Goal: Task Accomplishment & Management: Use online tool/utility

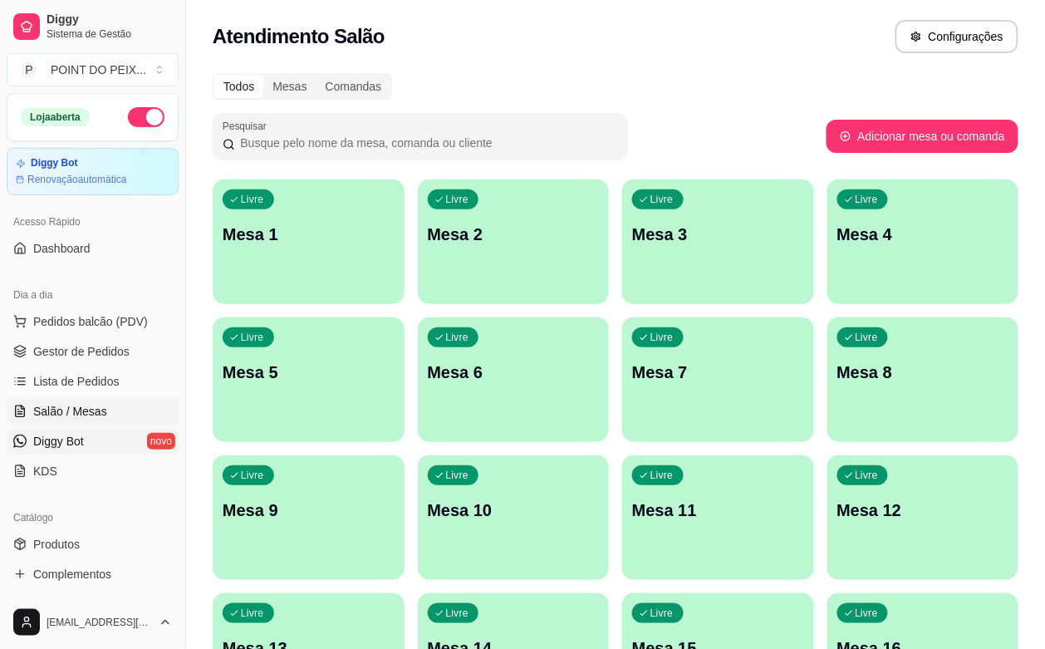
click at [79, 445] on span "Diggy Bot" at bounding box center [58, 441] width 51 height 17
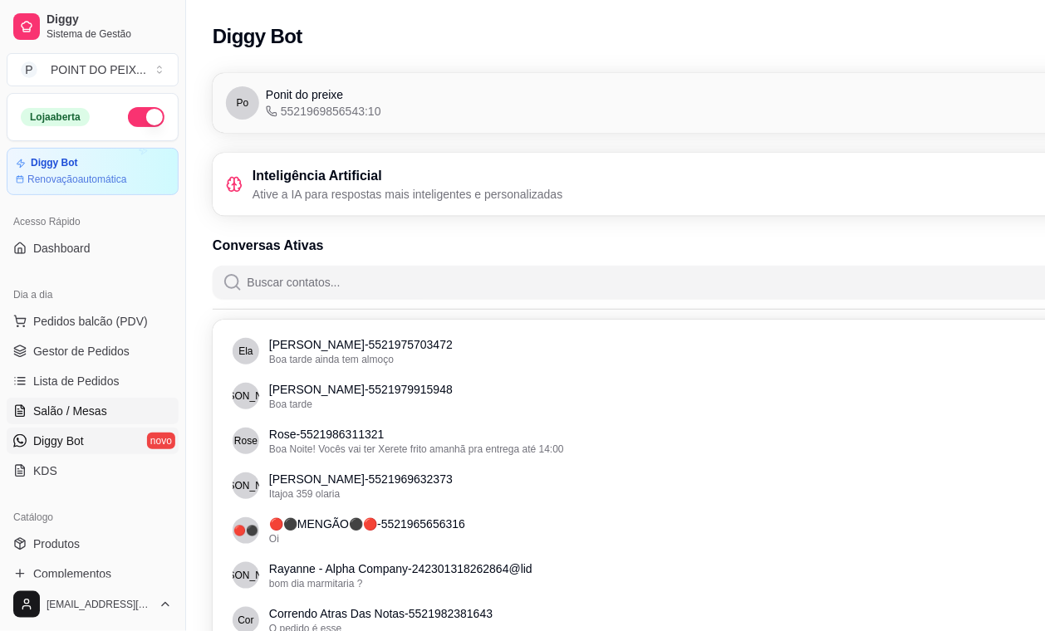
click at [90, 416] on span "Salão / Mesas" at bounding box center [70, 411] width 74 height 17
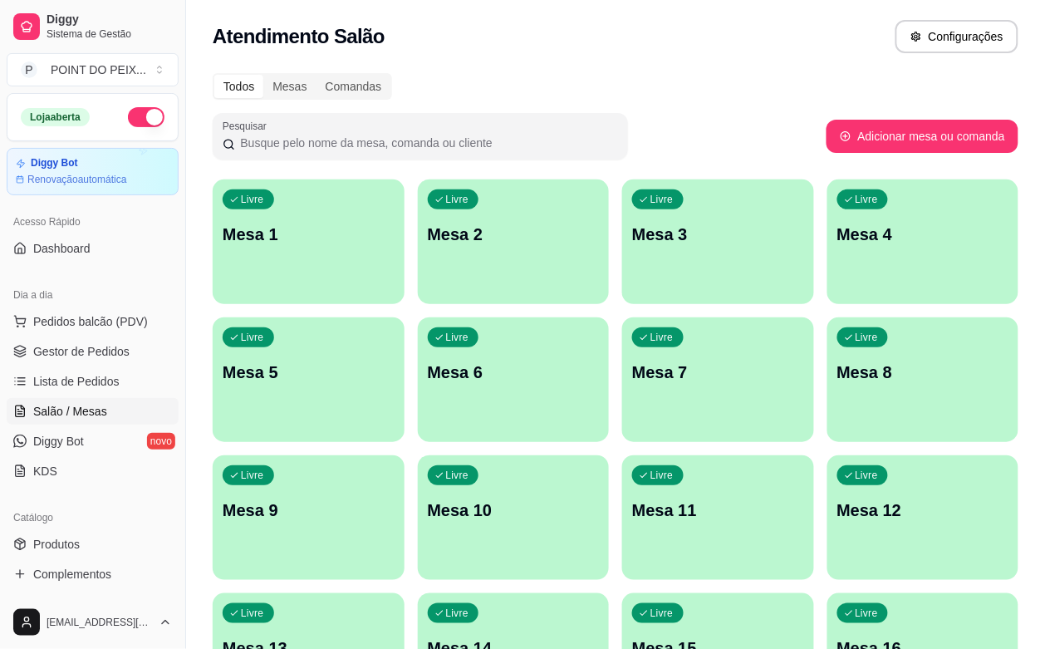
click at [1029, 210] on div "Todos Mesas Comandas Pesquisar Adicionar mesa ou comanda Livre Mesa 1 Livre Mes…" at bounding box center [615, 538] width 859 height 951
click at [1043, 214] on div "Todos Mesas Comandas Pesquisar Adicionar mesa ou comanda Livre Mesa 1 Livre Mes…" at bounding box center [615, 538] width 859 height 951
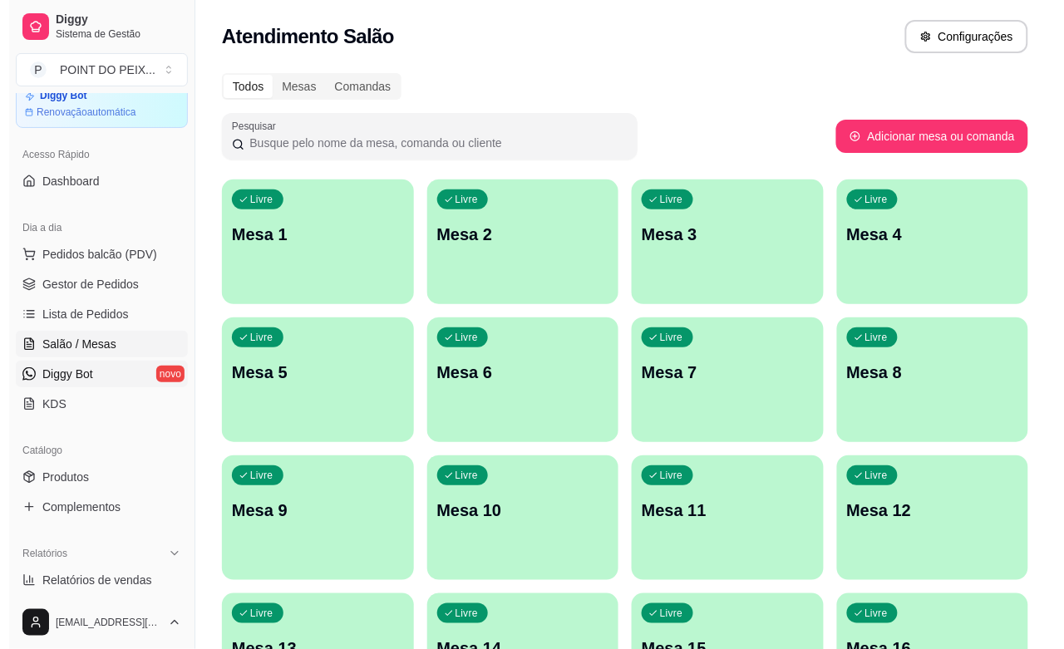
scroll to position [104, 0]
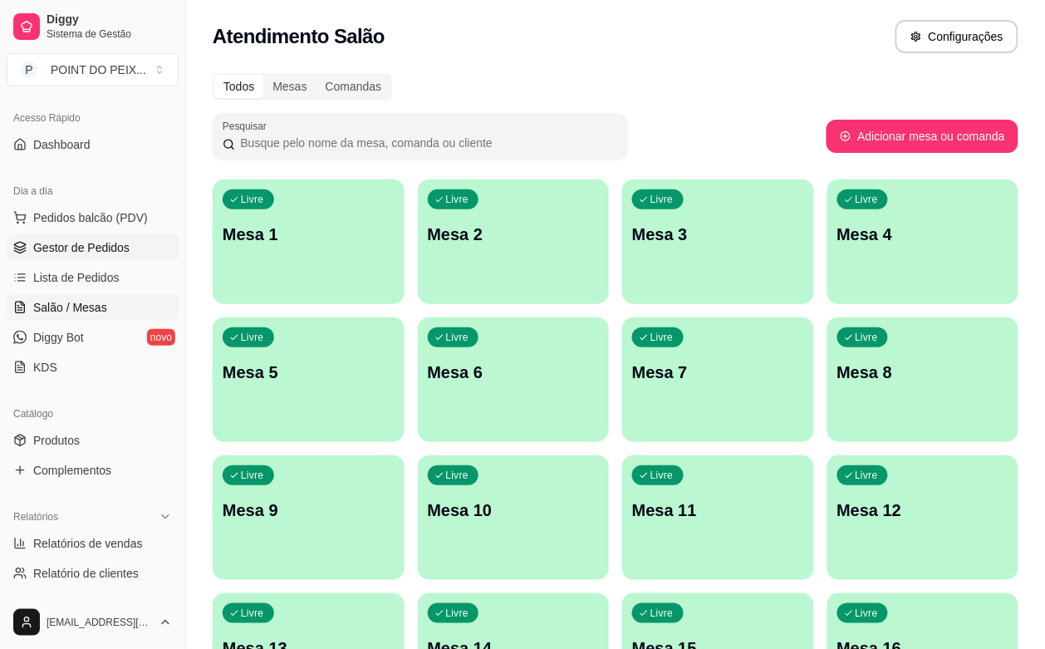
click at [85, 243] on span "Gestor de Pedidos" at bounding box center [81, 247] width 96 height 17
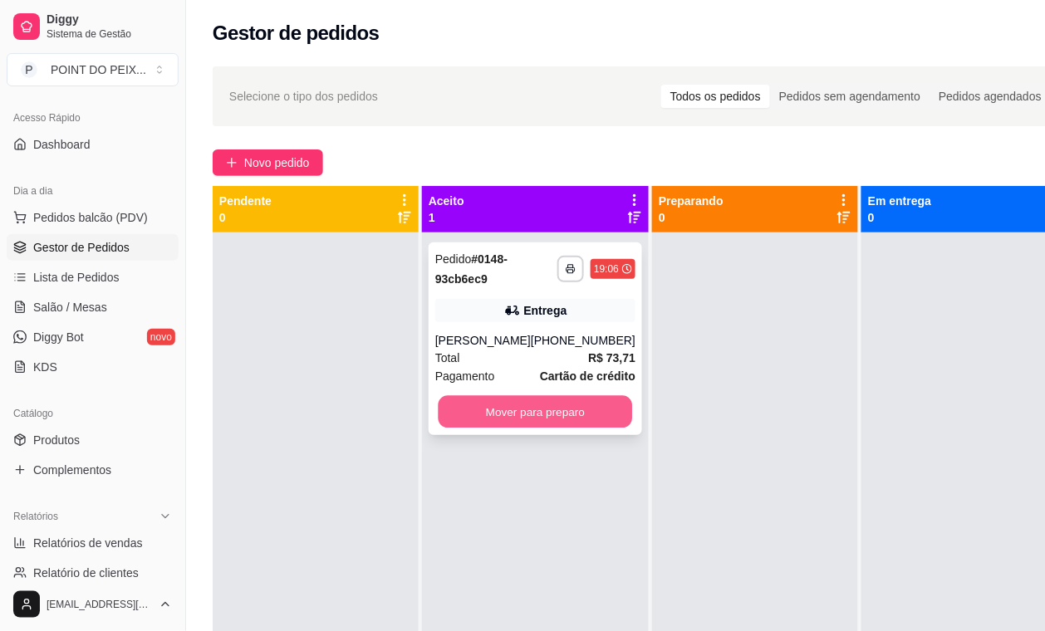
click at [534, 416] on button "Mover para preparo" at bounding box center [536, 412] width 194 height 32
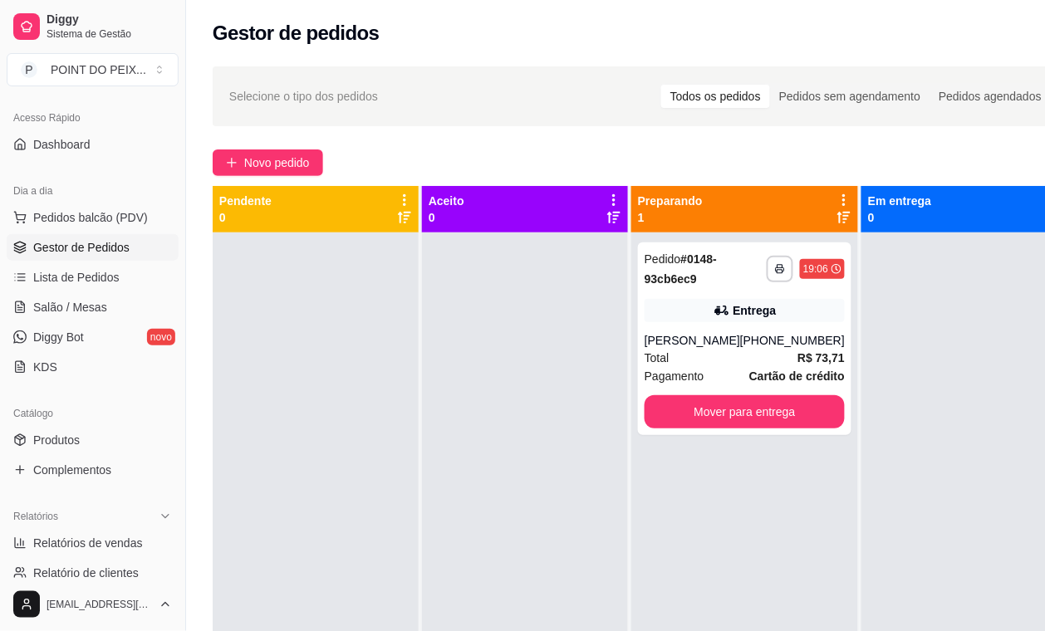
click at [1044, 202] on icon at bounding box center [1053, 200] width 15 height 15
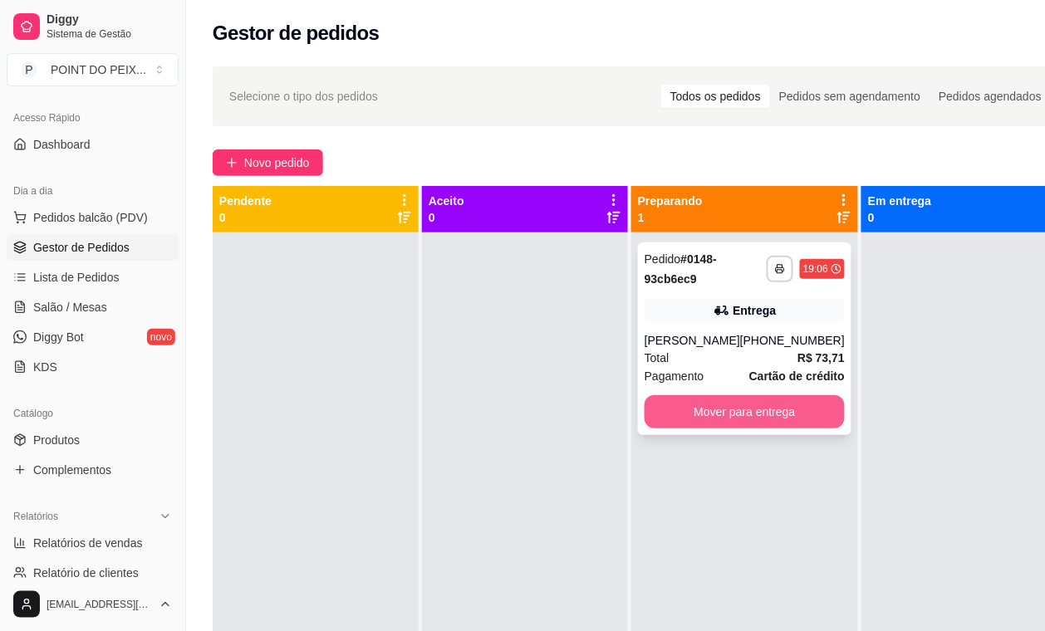
click at [729, 407] on button "Mover para entrega" at bounding box center [745, 412] width 200 height 33
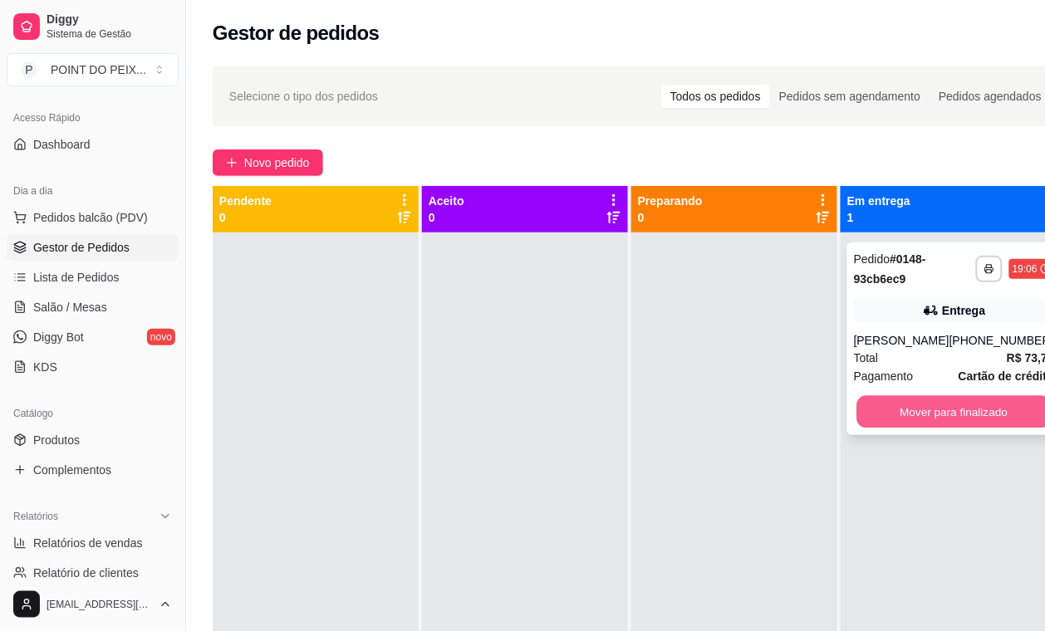
click at [918, 416] on button "Mover para finalizado" at bounding box center [954, 412] width 194 height 32
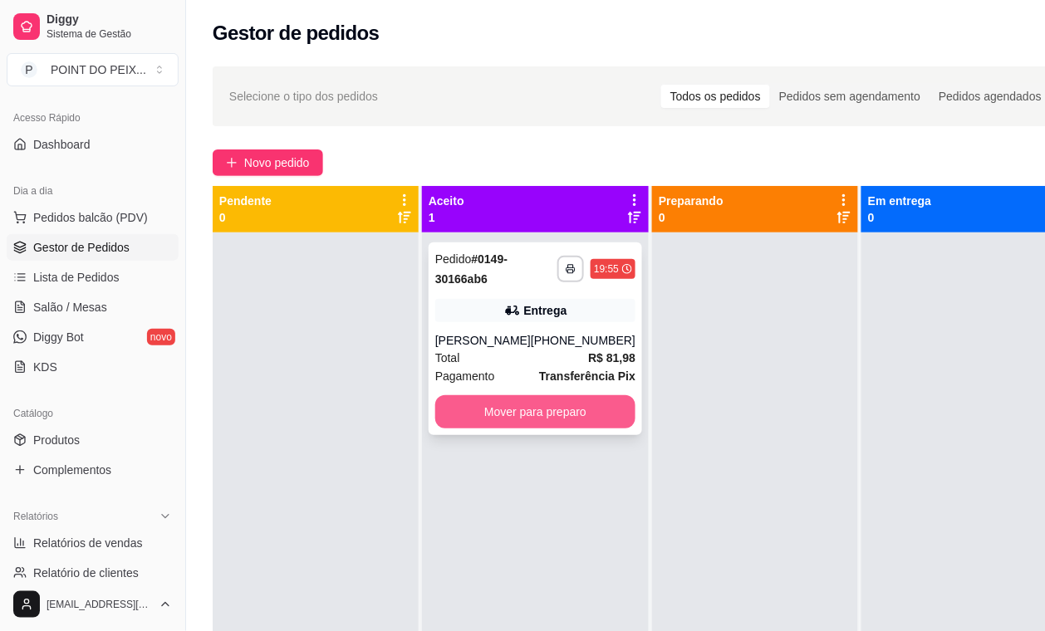
click at [504, 411] on button "Mover para preparo" at bounding box center [535, 412] width 200 height 33
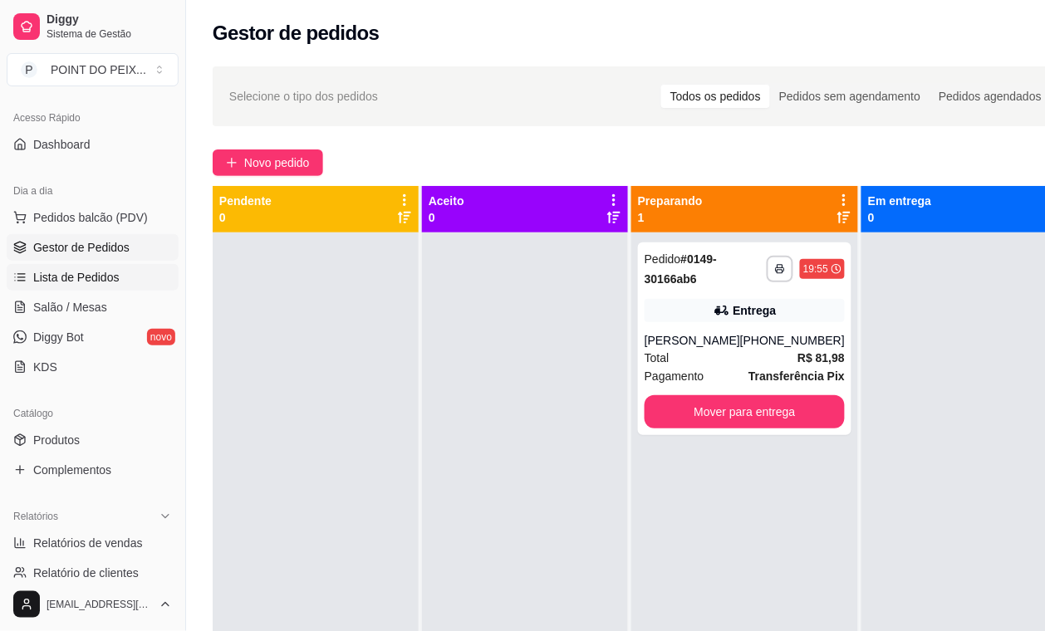
click at [87, 277] on span "Lista de Pedidos" at bounding box center [76, 277] width 86 height 17
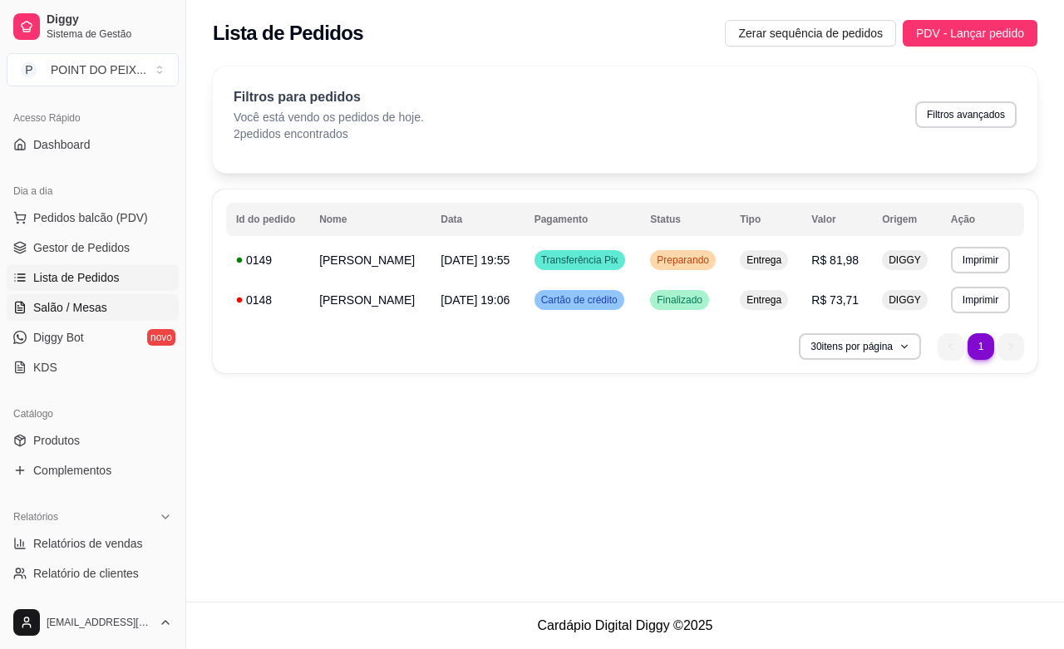
click at [88, 312] on span "Salão / Mesas" at bounding box center [70, 307] width 74 height 17
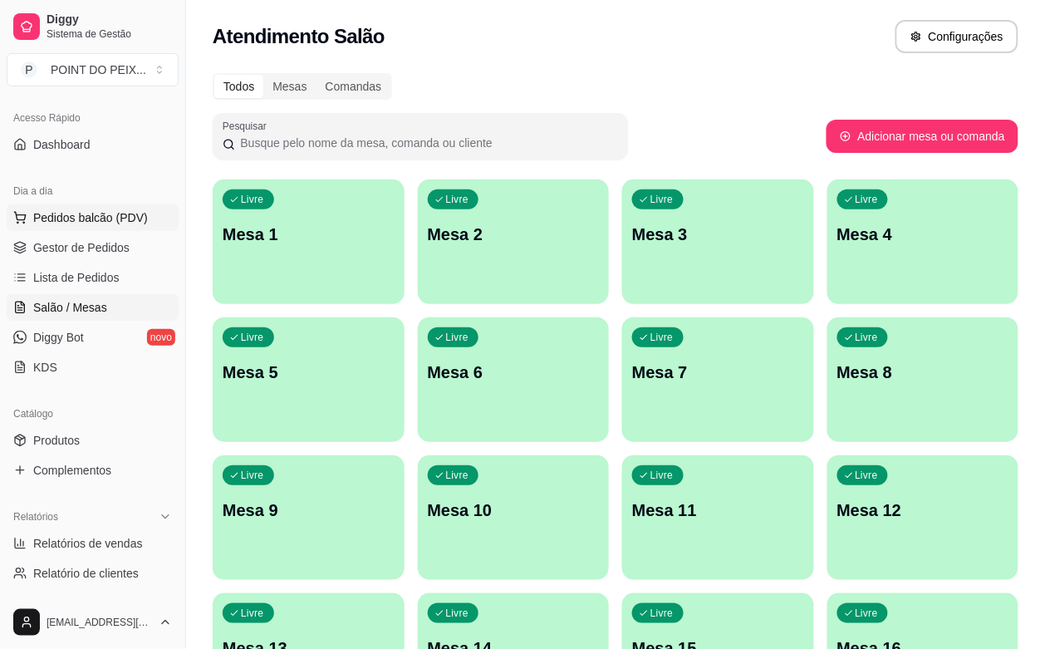
click at [92, 220] on span "Pedidos balcão (PDV)" at bounding box center [90, 217] width 115 height 17
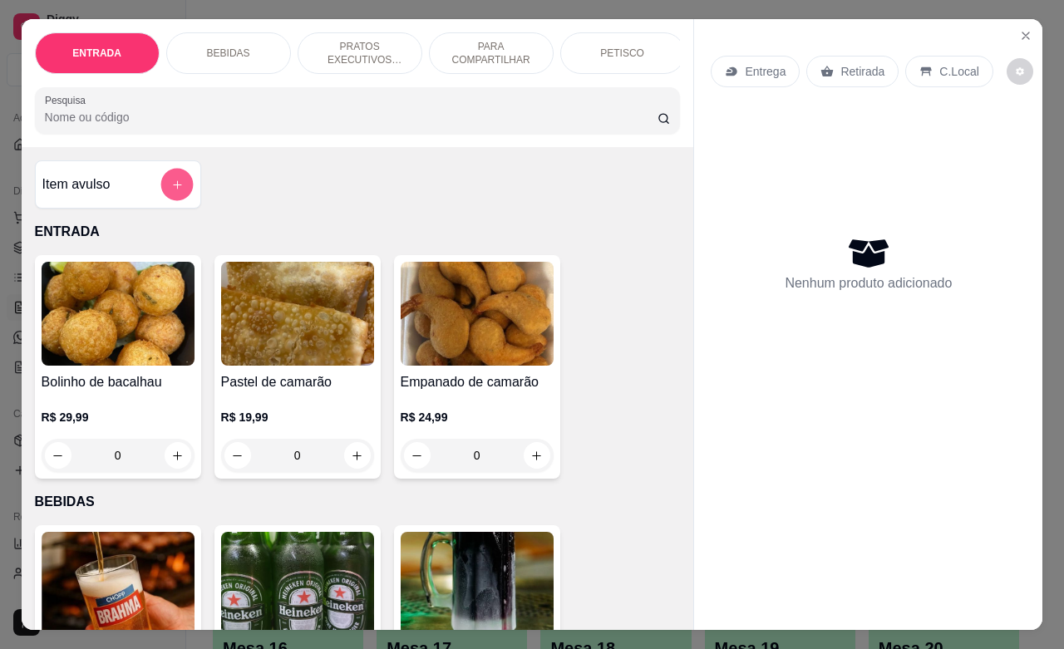
click at [160, 200] on button "add-separate-item" at bounding box center [176, 185] width 32 height 32
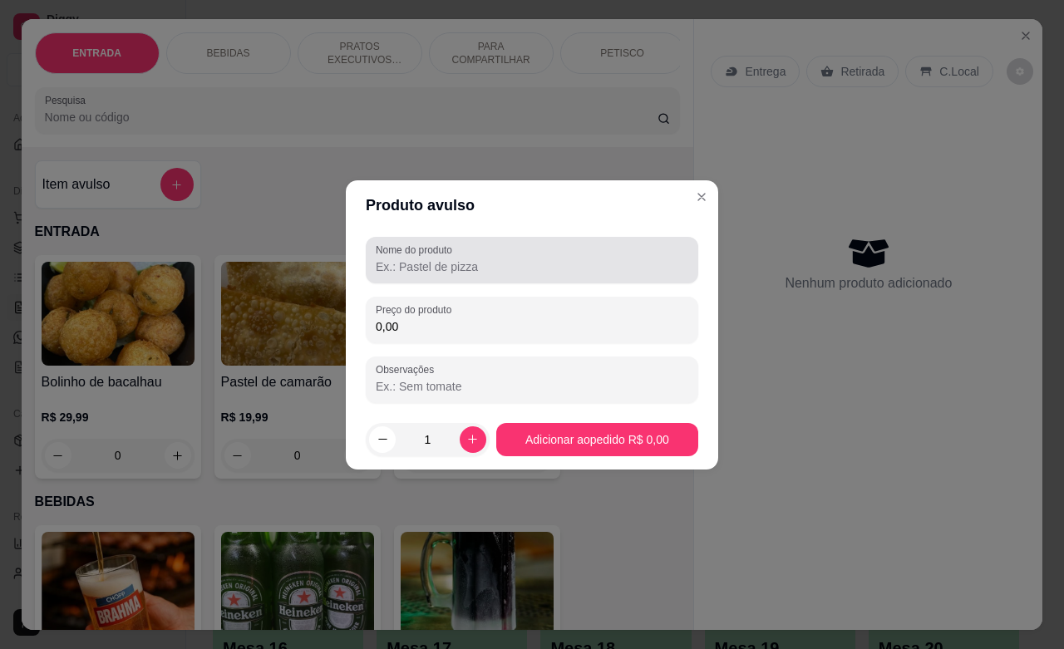
click at [486, 275] on div at bounding box center [532, 259] width 312 height 33
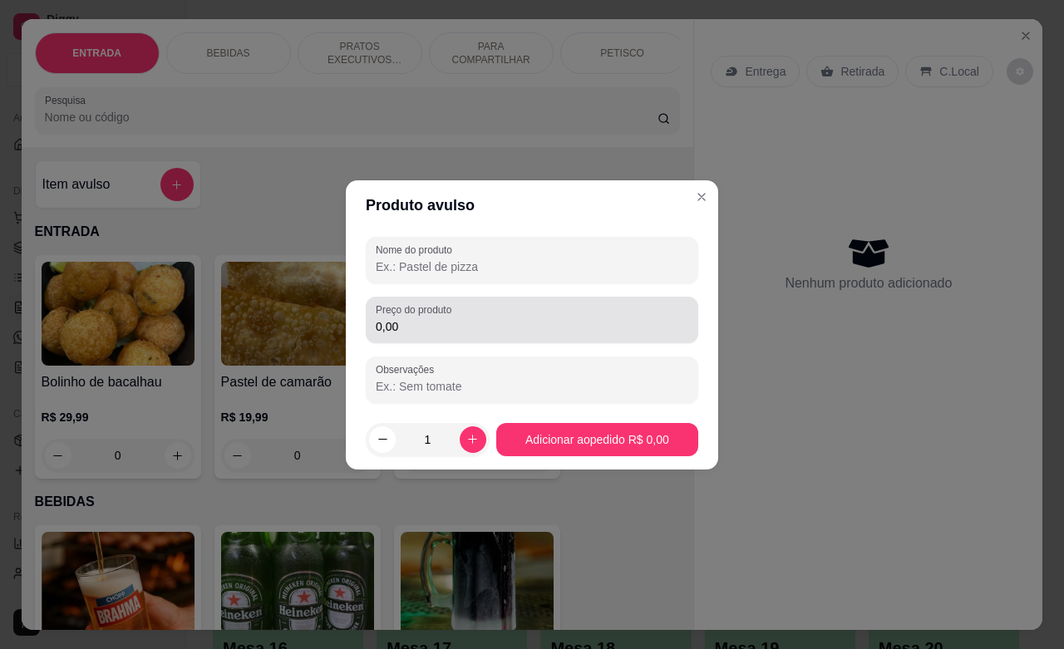
click at [468, 337] on div "Preço do produto 0,00" at bounding box center [532, 320] width 332 height 47
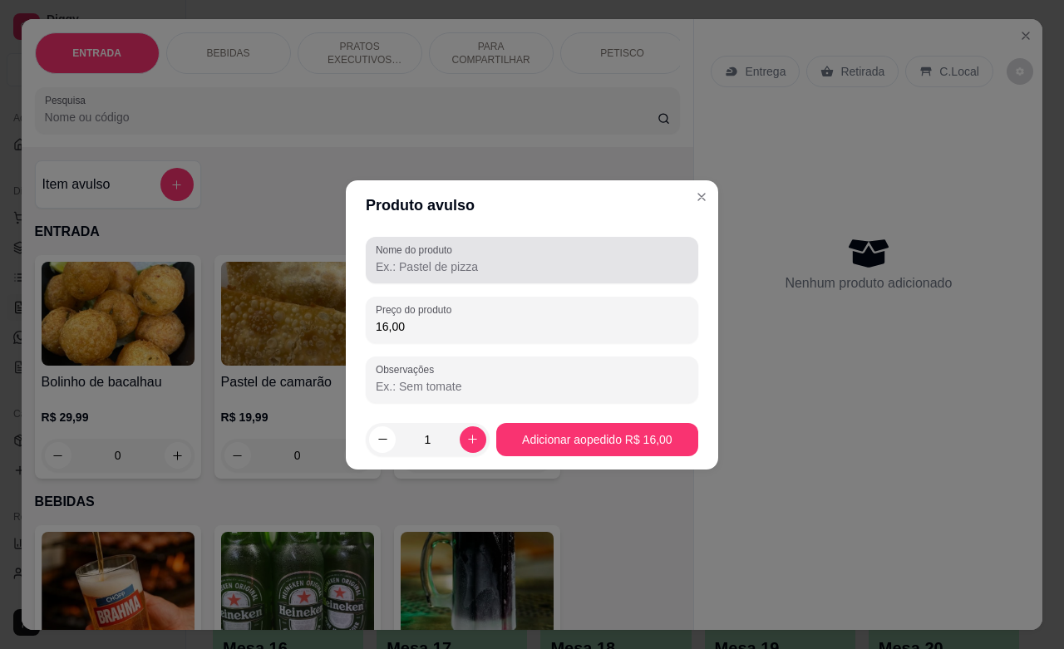
type input "16,00"
drag, startPoint x: 489, startPoint y: 275, endPoint x: 494, endPoint y: 264, distance: 12.3
click at [492, 270] on div at bounding box center [532, 259] width 312 height 33
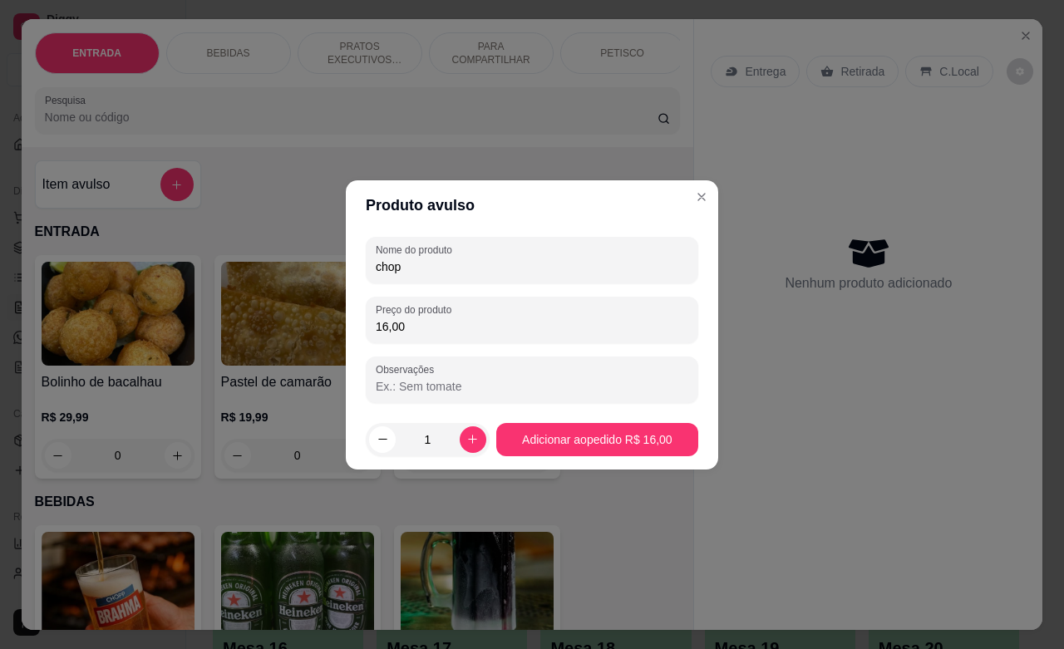
type input "chopp"
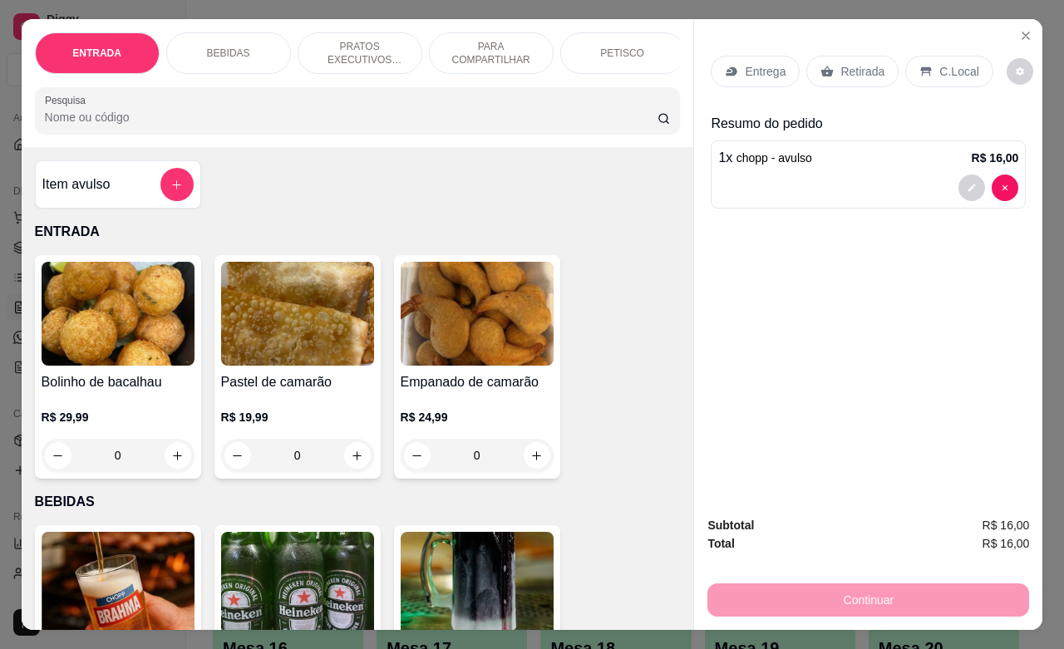
click at [939, 65] on p "C.Local" at bounding box center [958, 71] width 39 height 17
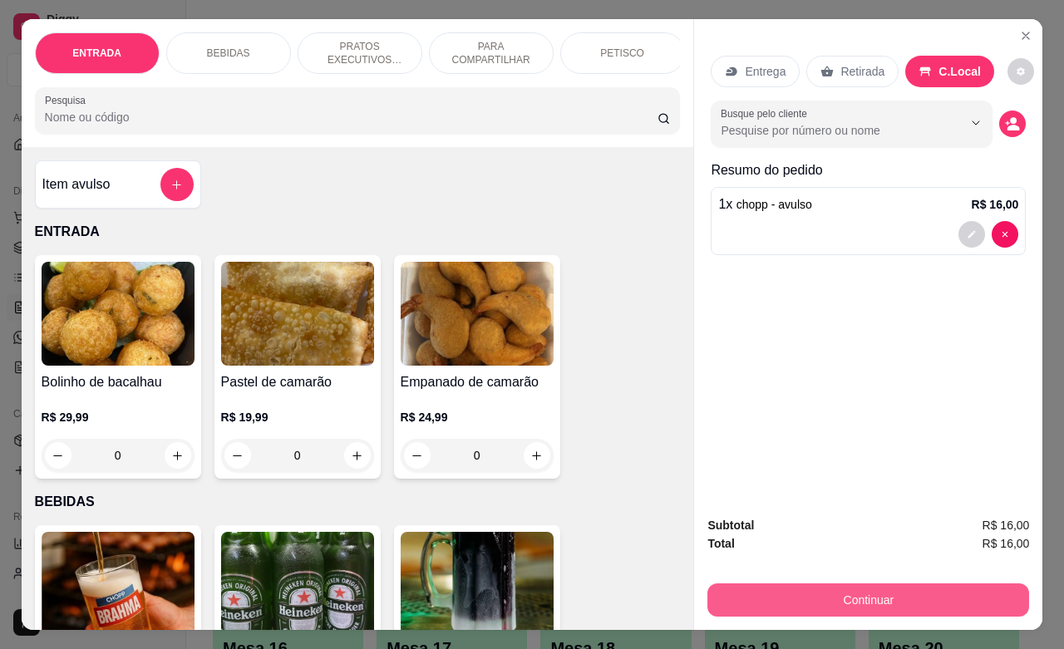
click at [867, 583] on button "Continuar" at bounding box center [868, 599] width 322 height 33
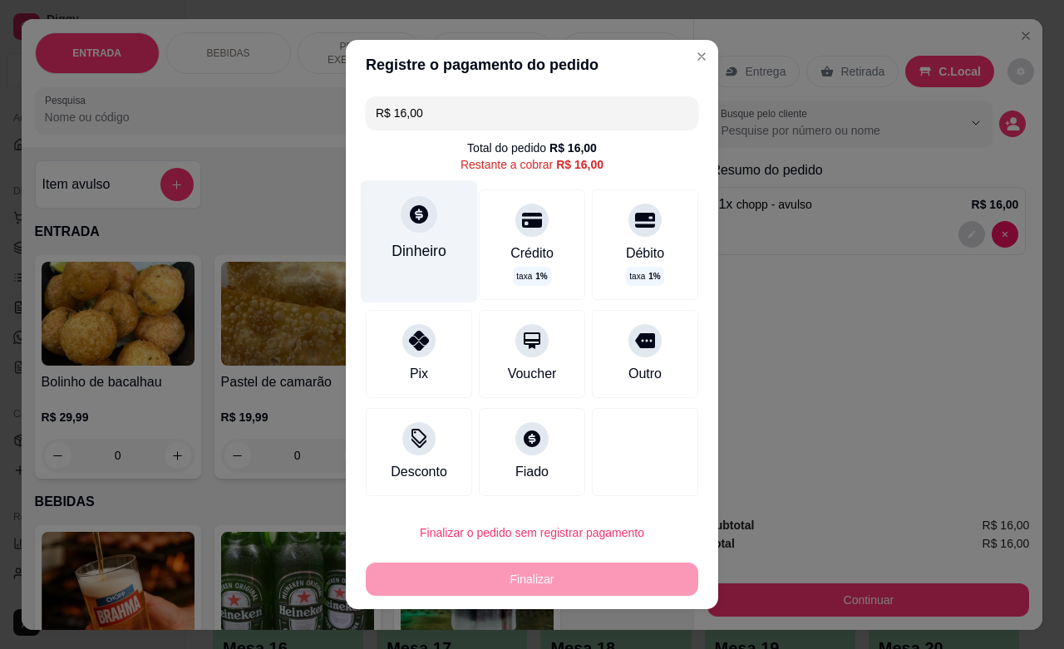
click at [412, 223] on icon at bounding box center [419, 215] width 22 height 22
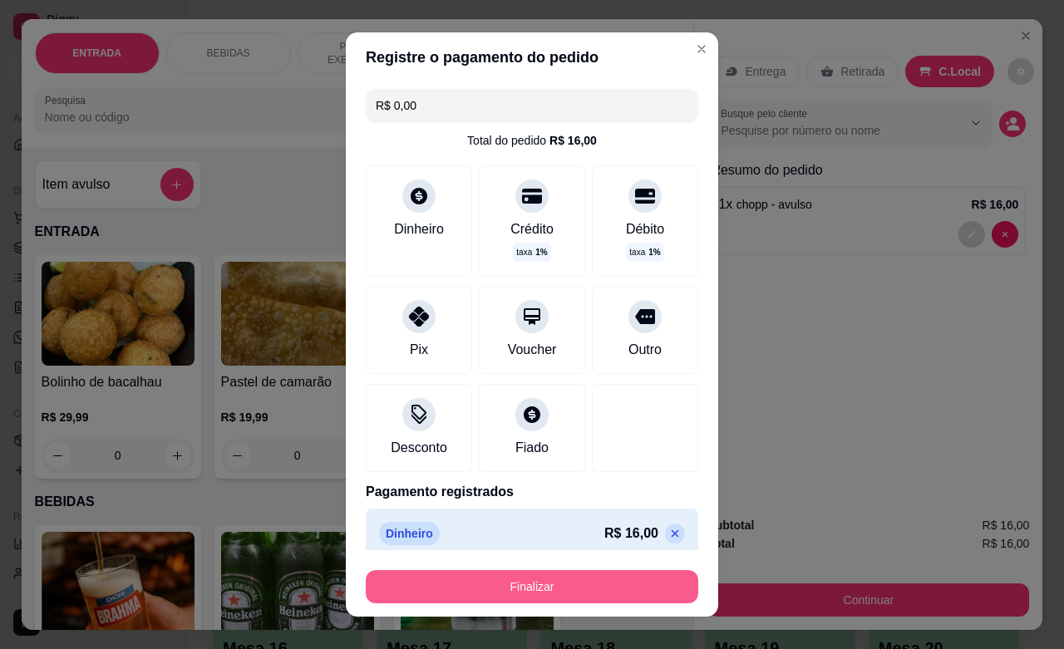
click at [545, 603] on footer "Finalizar" at bounding box center [532, 583] width 372 height 66
click at [545, 590] on button "Finalizar" at bounding box center [532, 587] width 322 height 32
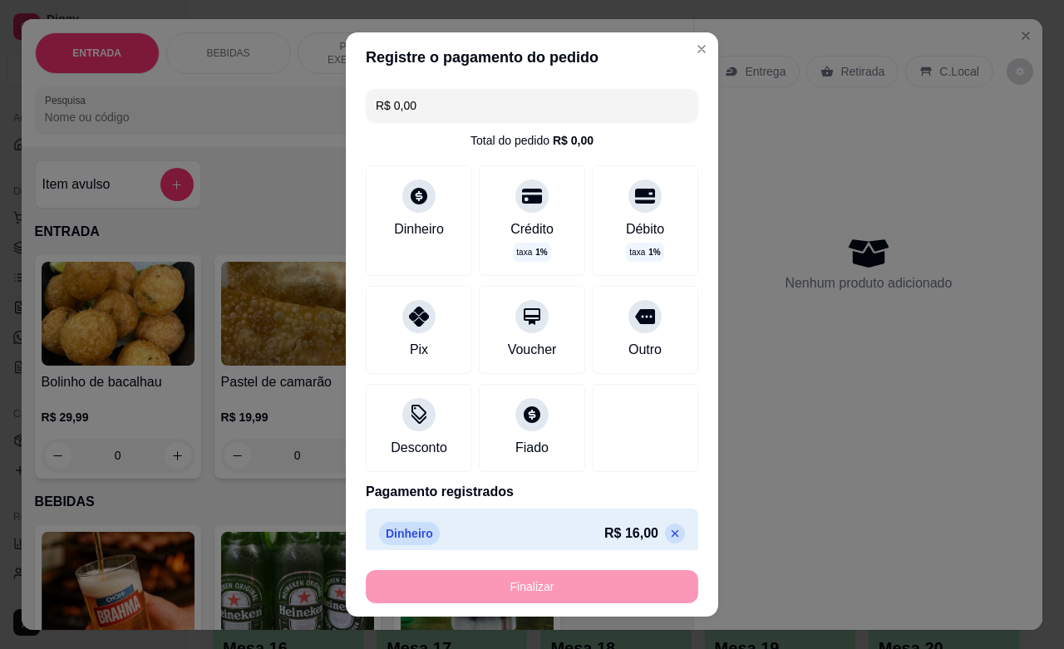
type input "-R$ 16,00"
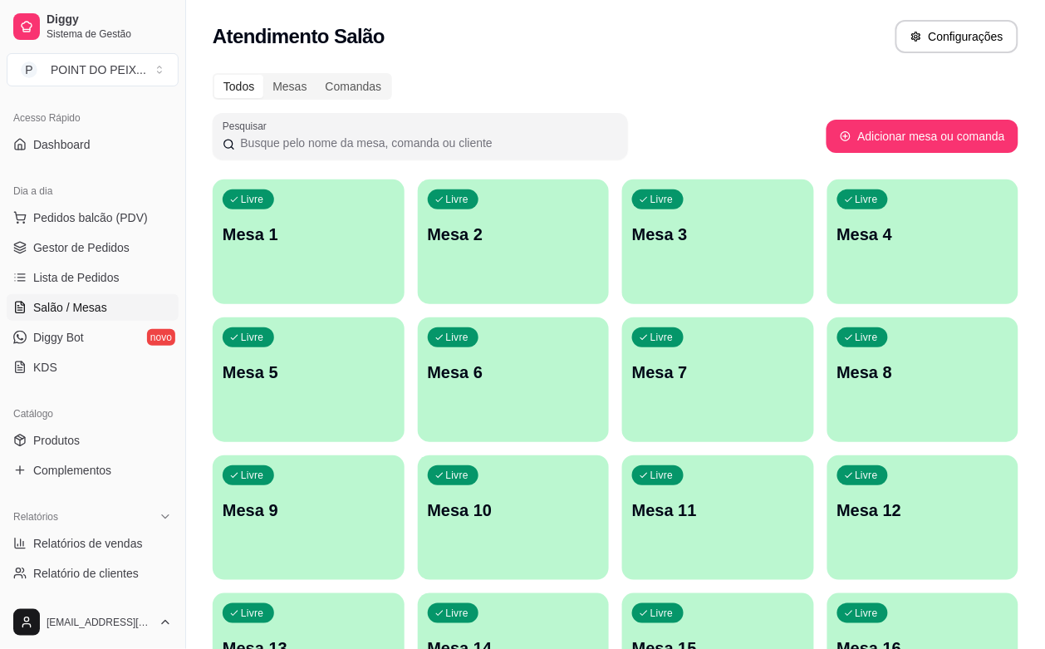
click at [395, 361] on p "Mesa 5" at bounding box center [309, 372] width 172 height 23
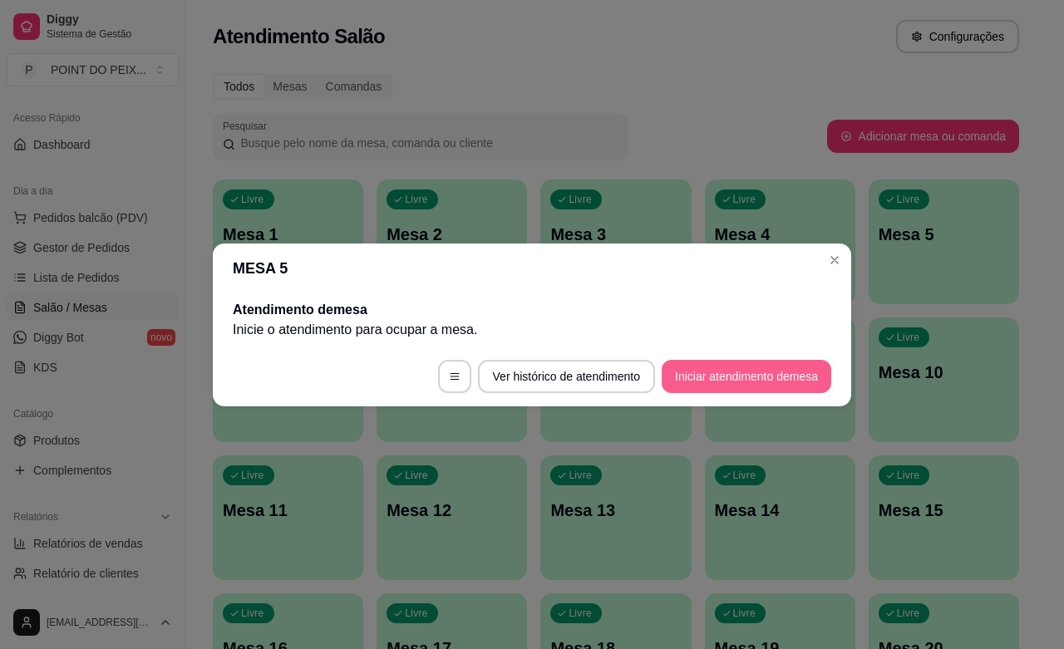
click at [728, 381] on button "Iniciar atendimento de mesa" at bounding box center [746, 376] width 170 height 33
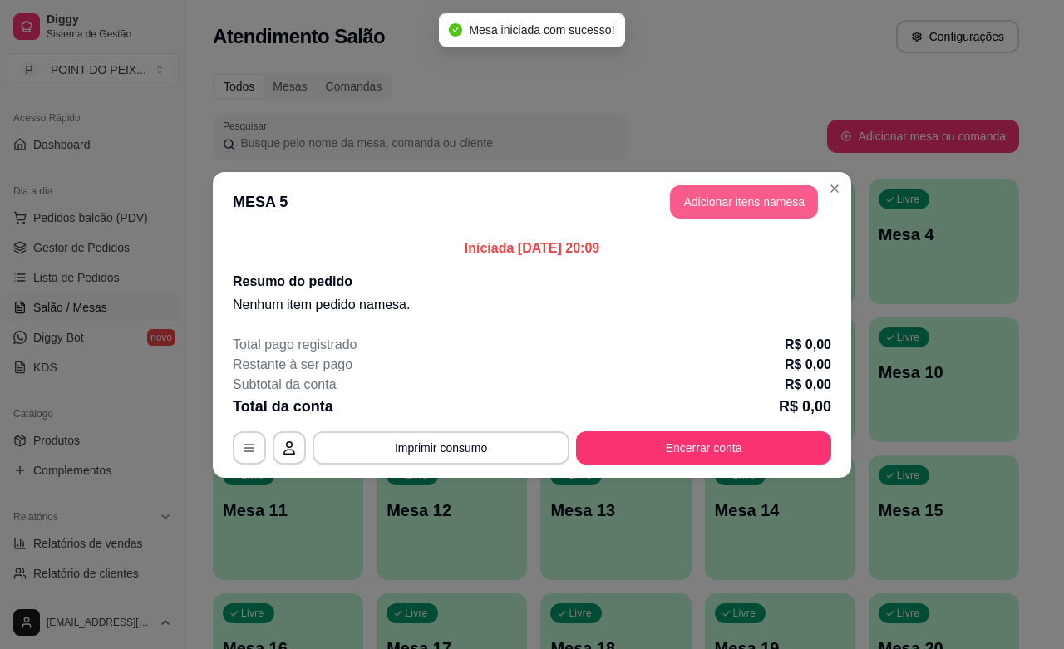
click at [736, 205] on button "Adicionar itens na mesa" at bounding box center [744, 201] width 148 height 33
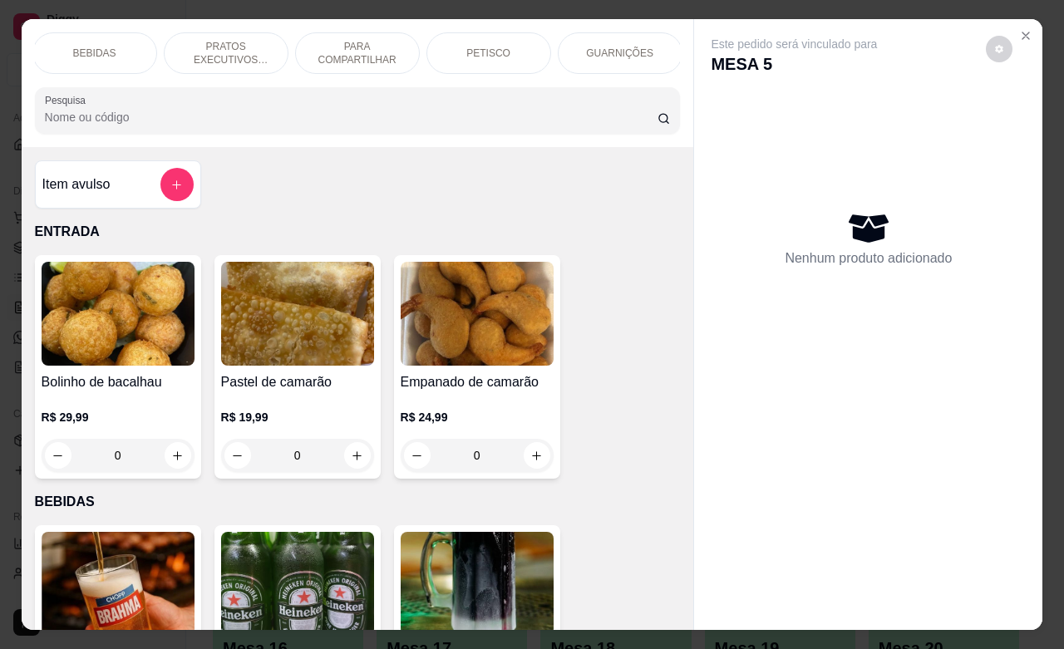
scroll to position [0, 135]
click at [603, 47] on p "GUARNIÇÕES" at bounding box center [617, 53] width 67 height 13
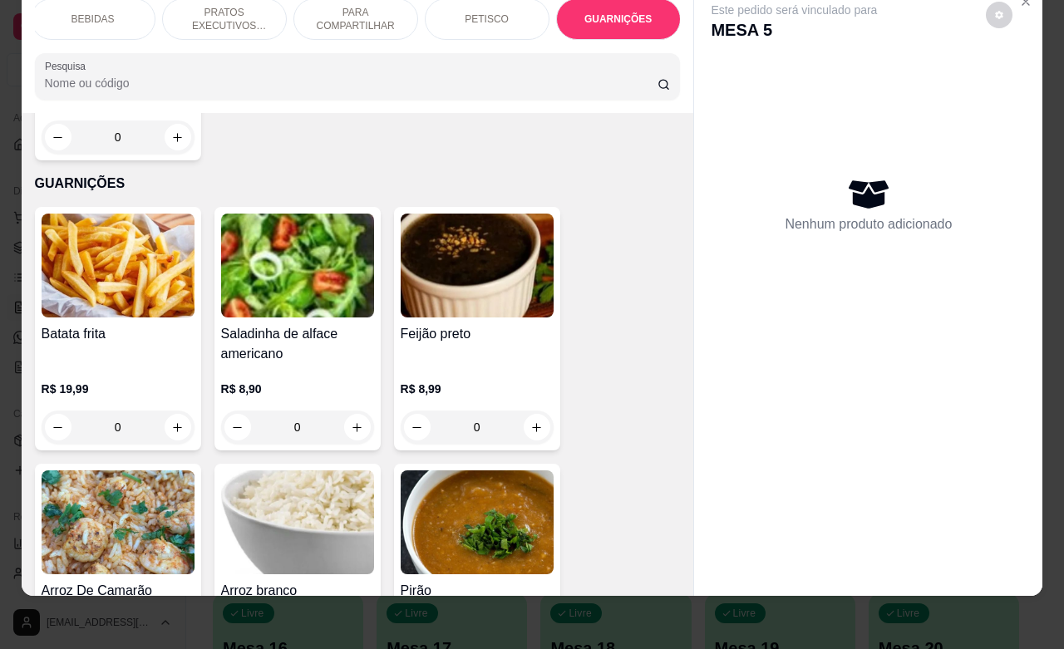
scroll to position [4684, 0]
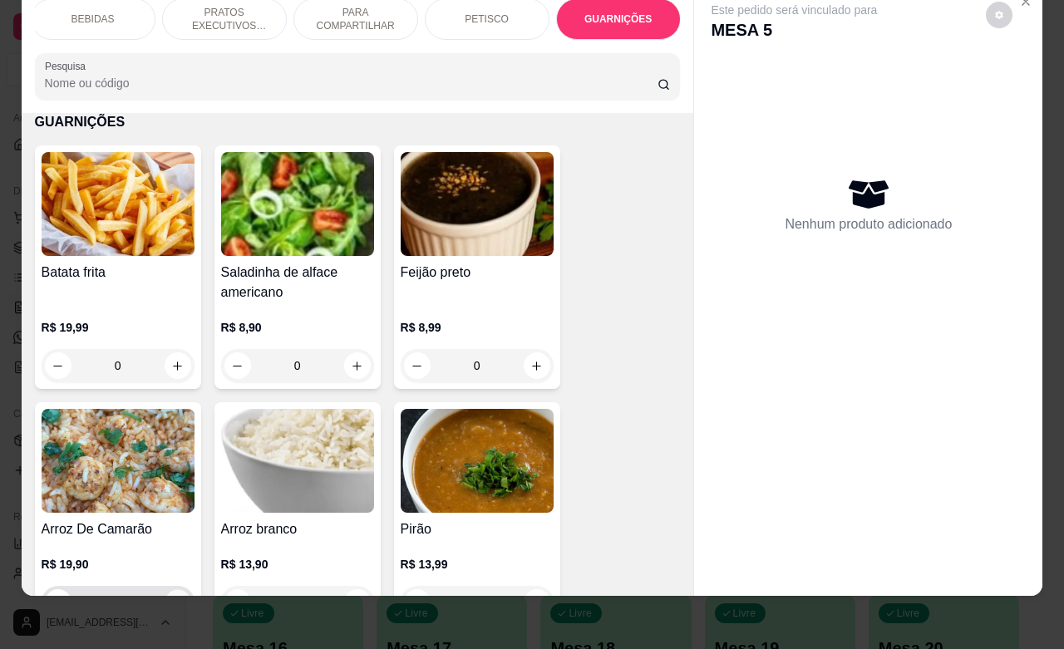
click at [171, 597] on icon "increase-product-quantity" at bounding box center [177, 603] width 12 height 12
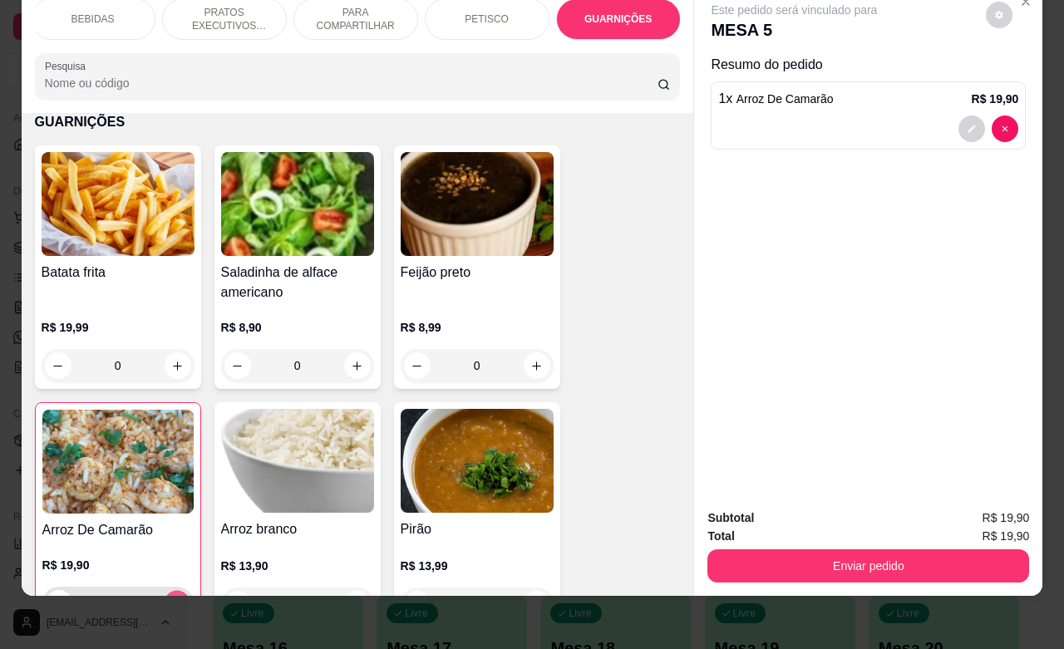
click at [170, 597] on icon "increase-product-quantity" at bounding box center [176, 603] width 12 height 12
type input "2"
click at [530, 598] on icon "increase-product-quantity" at bounding box center [536, 604] width 12 height 12
type input "1"
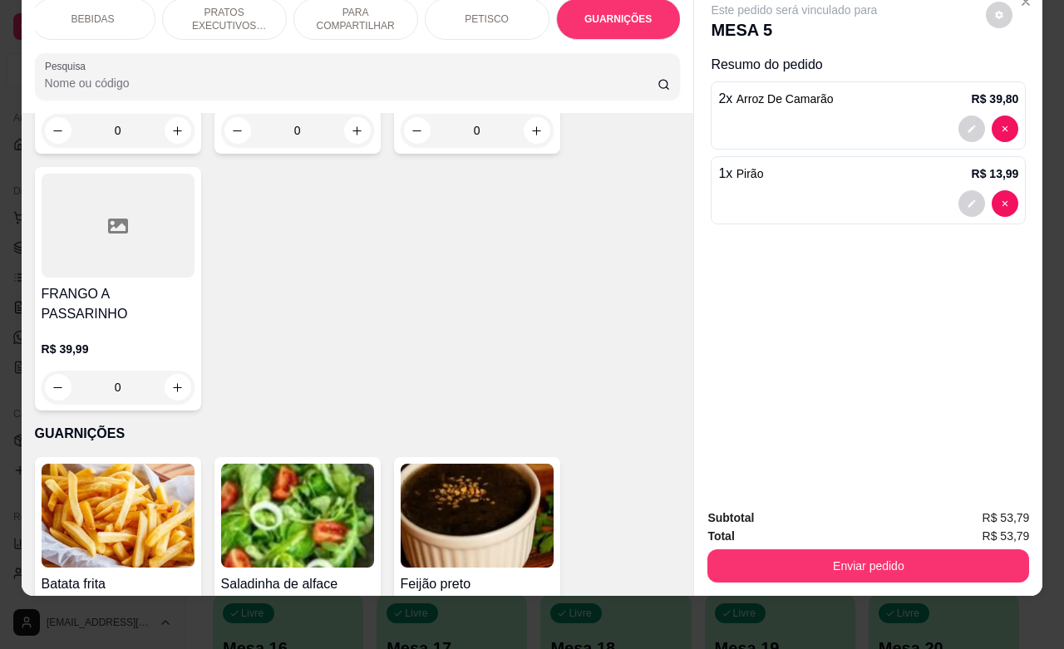
scroll to position [4061, 0]
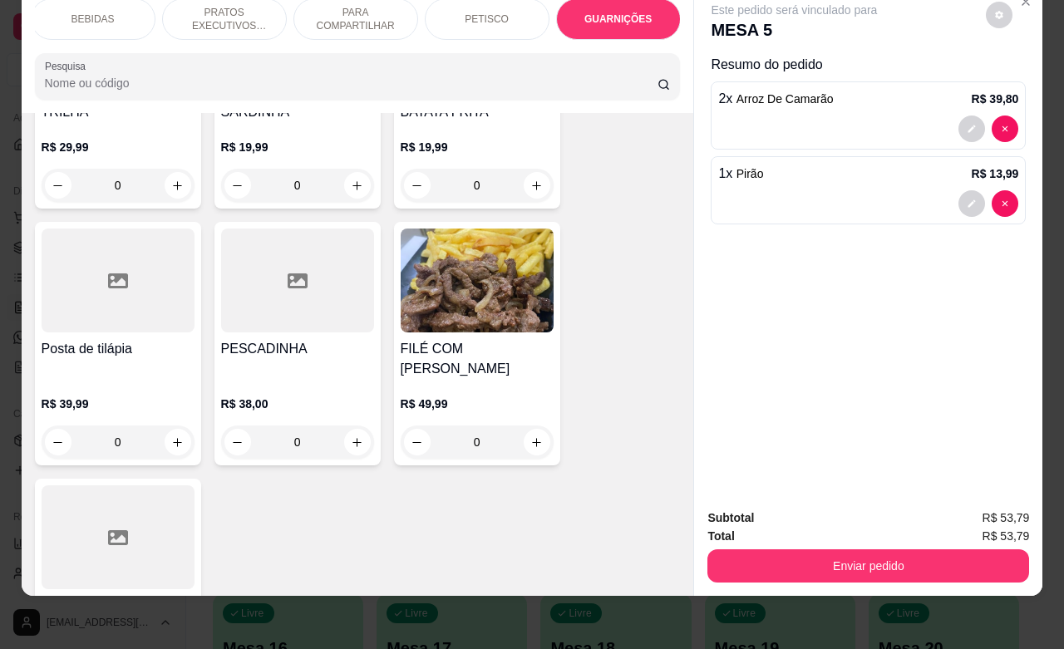
click at [466, 12] on p "PETISCO" at bounding box center [486, 18] width 44 height 13
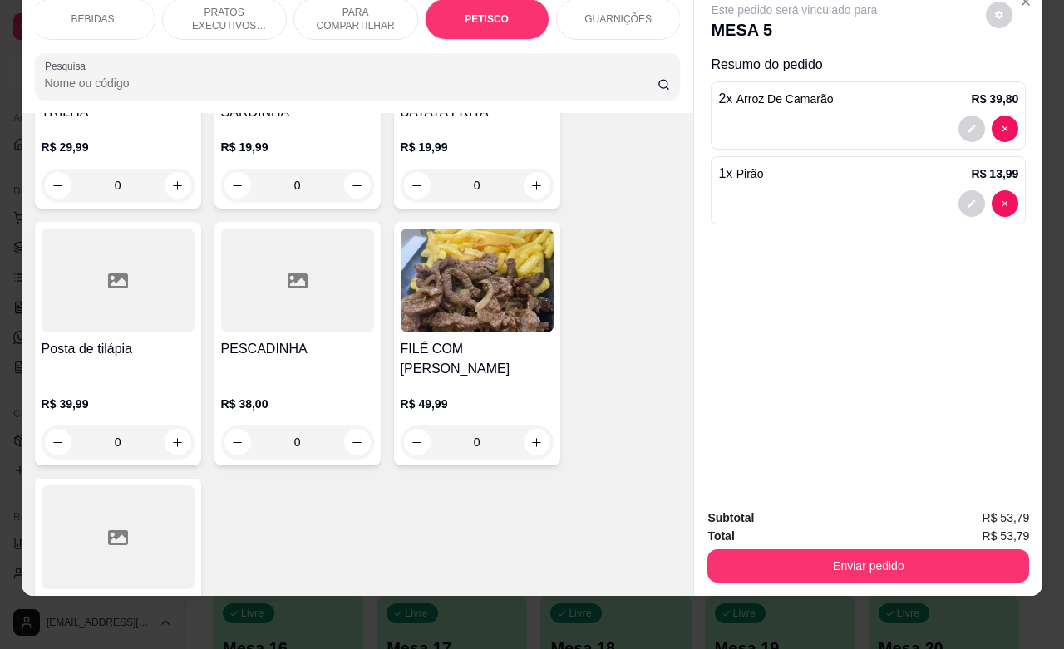
scroll to position [3642, 0]
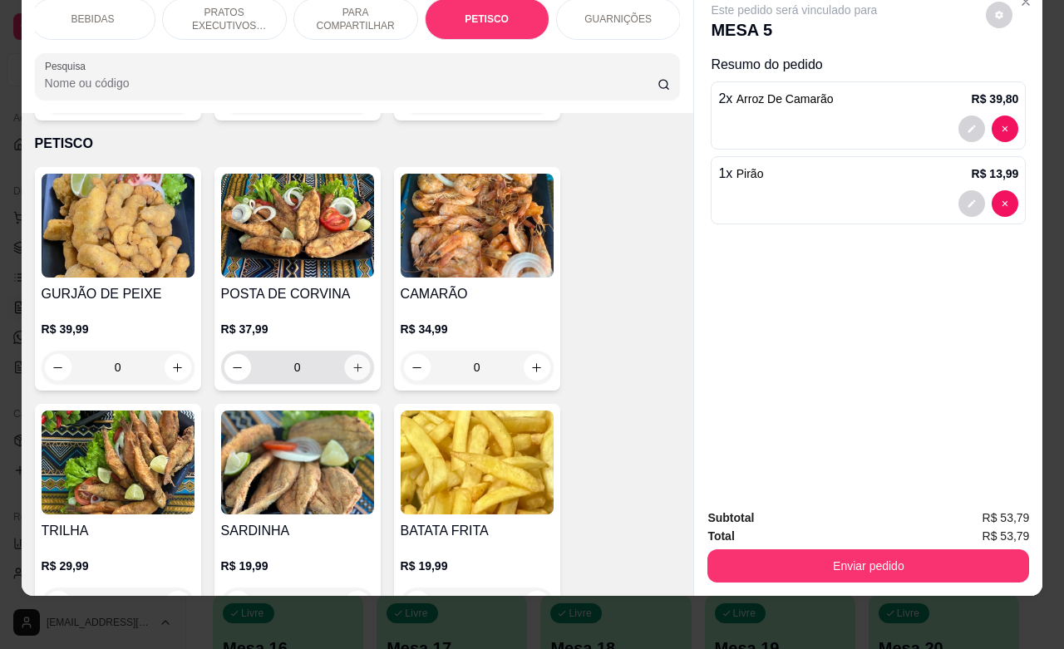
click at [351, 361] on icon "increase-product-quantity" at bounding box center [357, 367] width 12 height 12
type input "1"
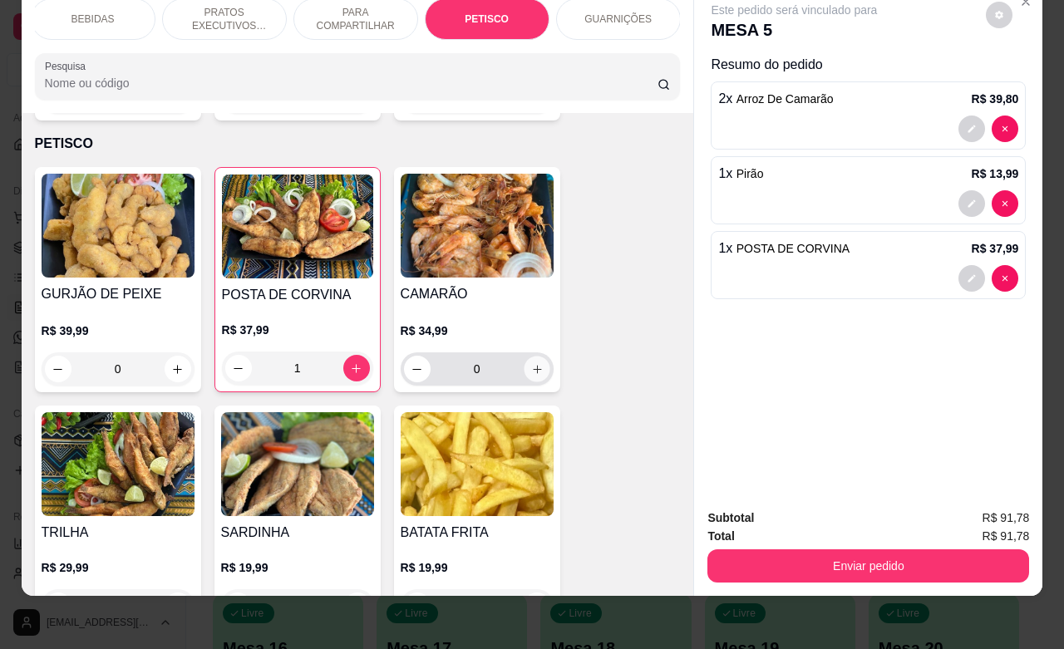
click at [530, 363] on icon "increase-product-quantity" at bounding box center [536, 369] width 12 height 12
type input "1"
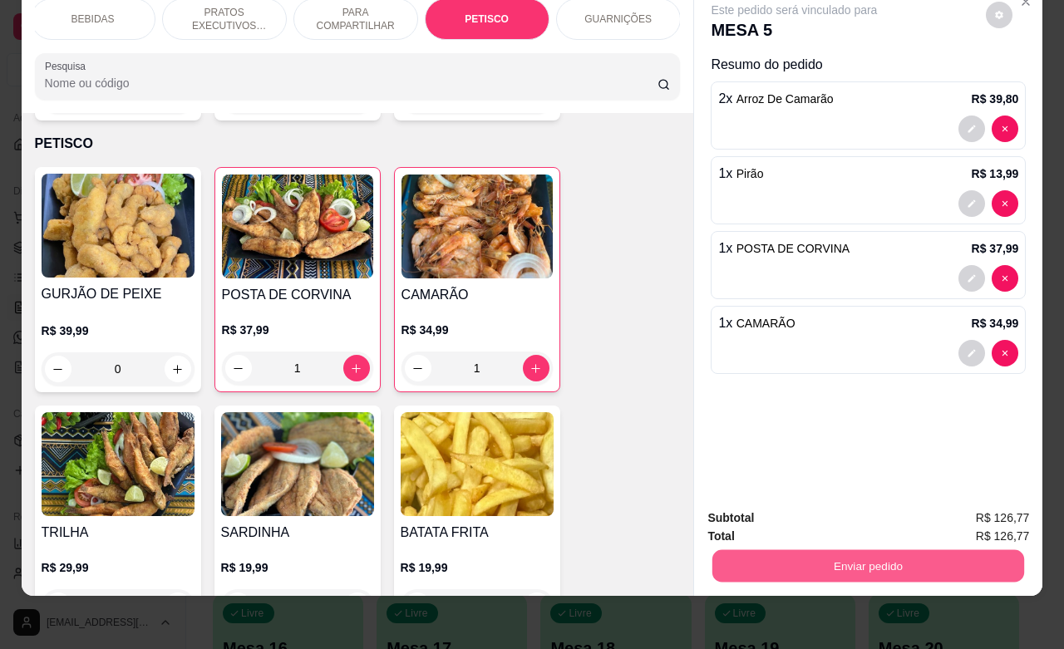
click at [825, 558] on button "Enviar pedido" at bounding box center [868, 565] width 312 height 32
click at [806, 505] on button "Não registrar e enviar pedido" at bounding box center [811, 507] width 168 height 31
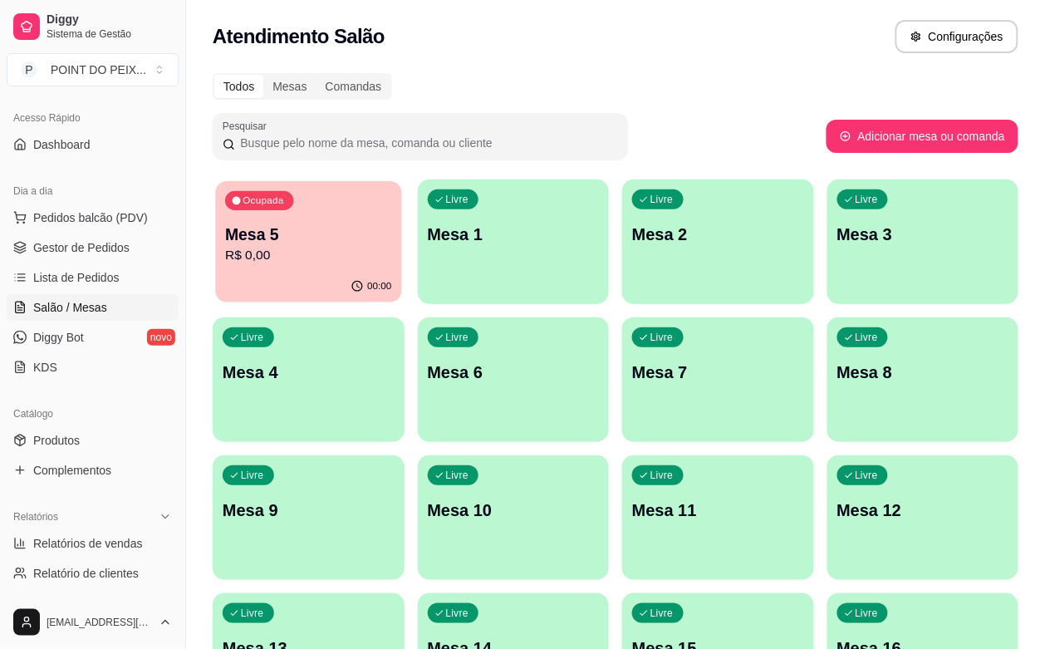
click at [302, 258] on p "R$ 0,00" at bounding box center [308, 255] width 166 height 19
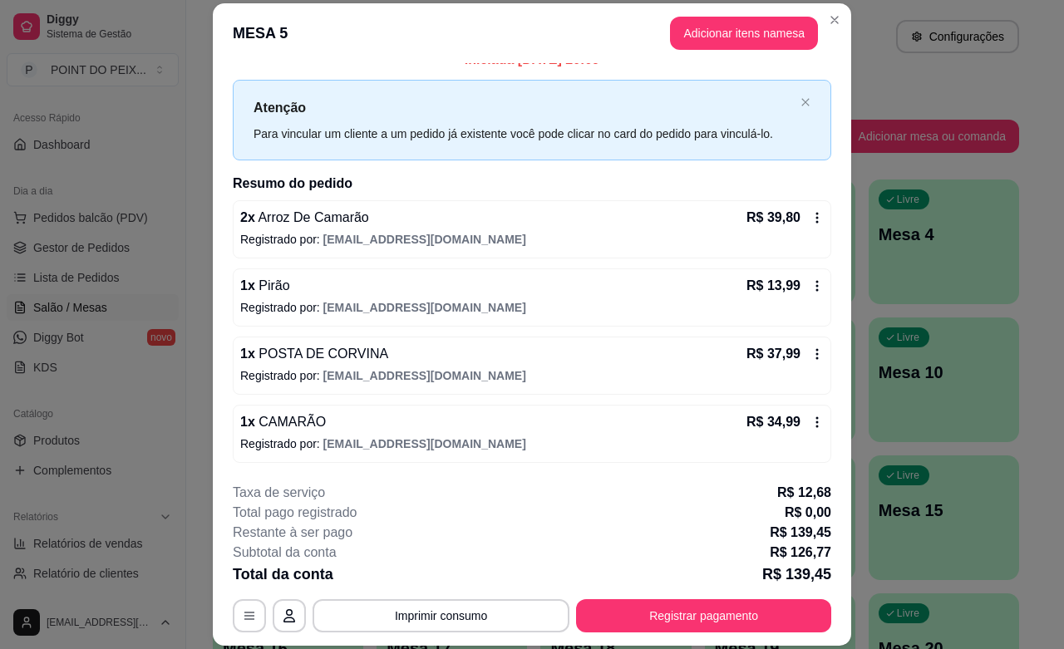
scroll to position [50, 0]
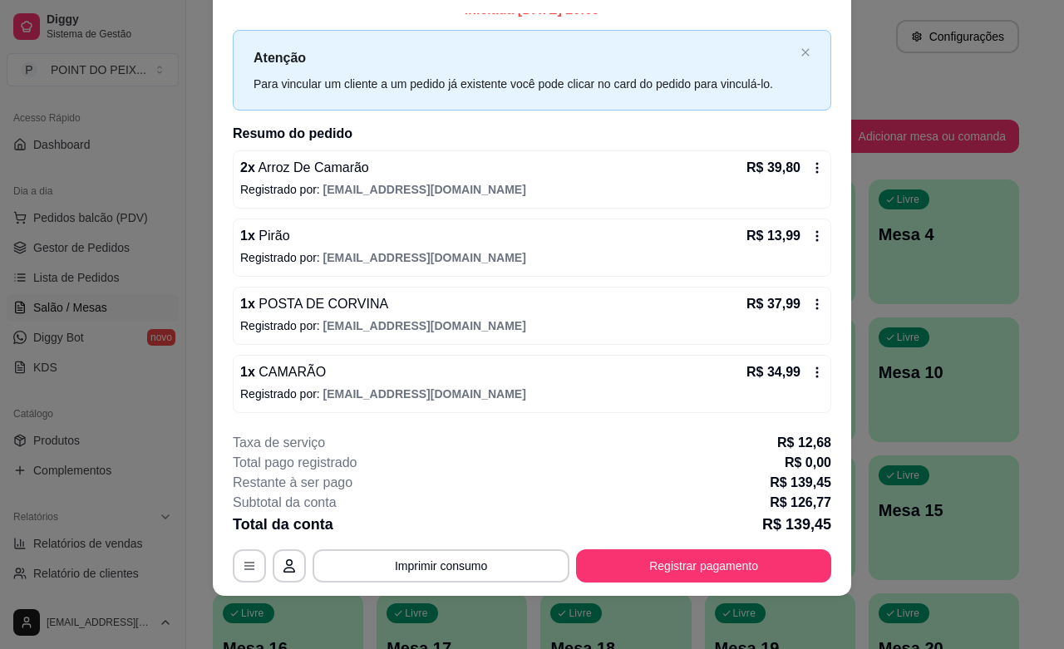
click at [810, 172] on icon at bounding box center [816, 167] width 13 height 13
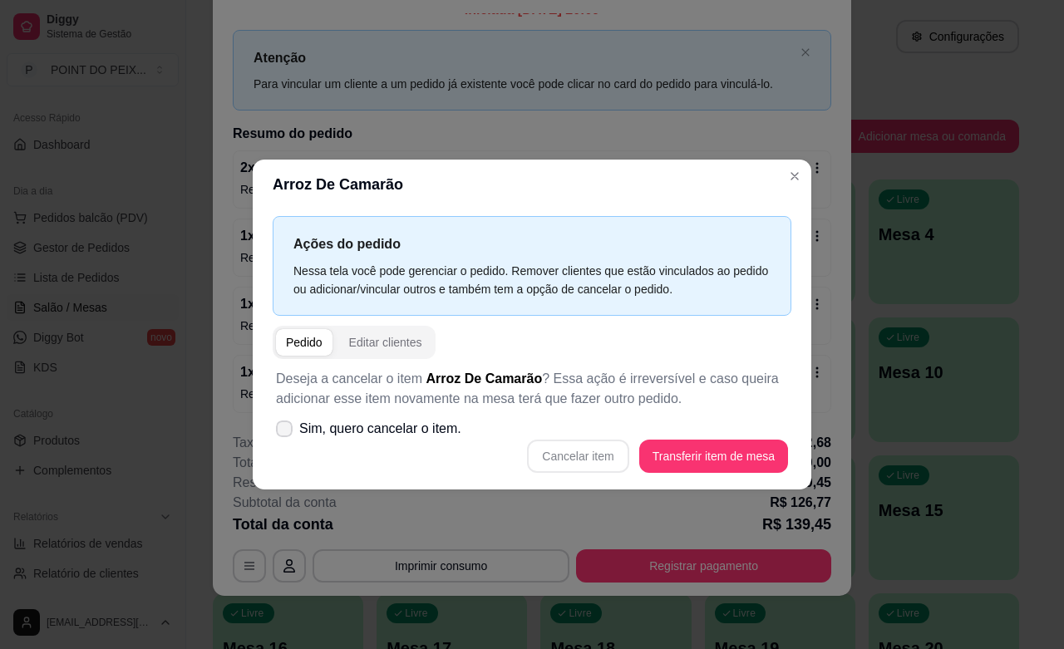
click at [278, 429] on icon at bounding box center [284, 429] width 13 height 10
click at [278, 431] on input "Sim, quero cancelar o item." at bounding box center [280, 436] width 11 height 11
checkbox input "true"
click at [612, 461] on button "Cancelar item" at bounding box center [577, 456] width 99 height 32
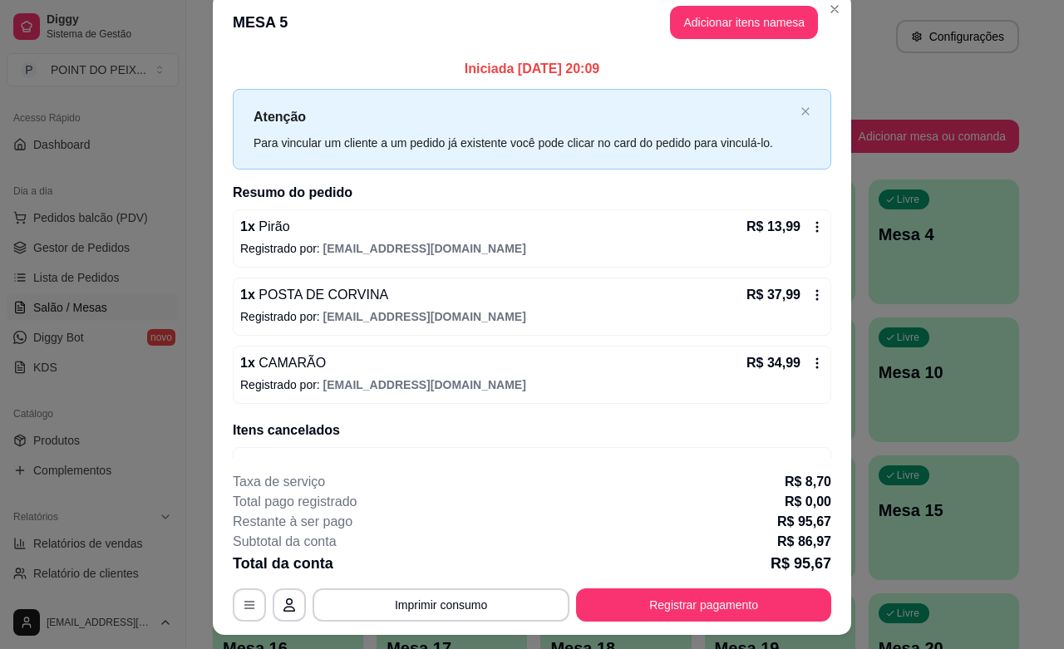
scroll to position [0, 0]
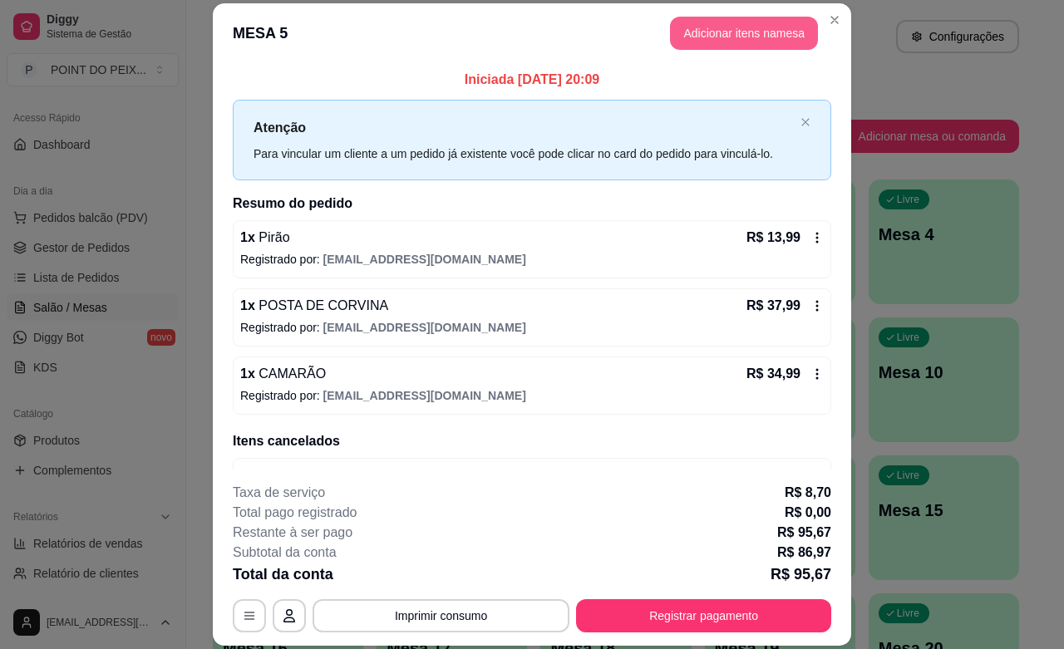
click at [725, 39] on button "Adicionar itens na mesa" at bounding box center [744, 33] width 148 height 33
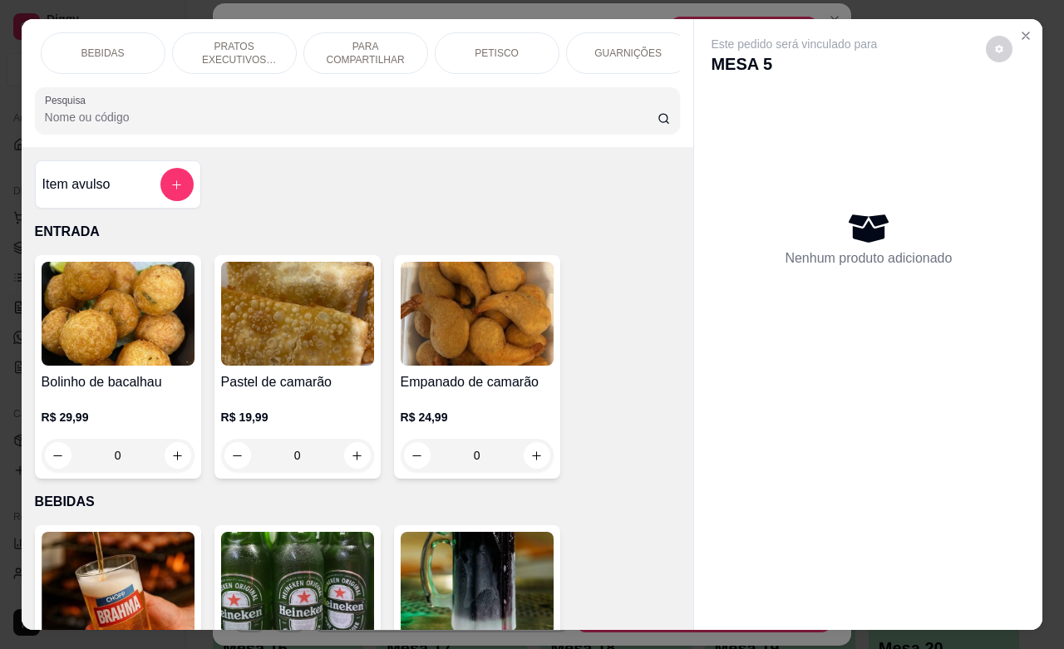
scroll to position [0, 135]
click at [629, 50] on p "GUARNIÇÕES" at bounding box center [617, 53] width 67 height 13
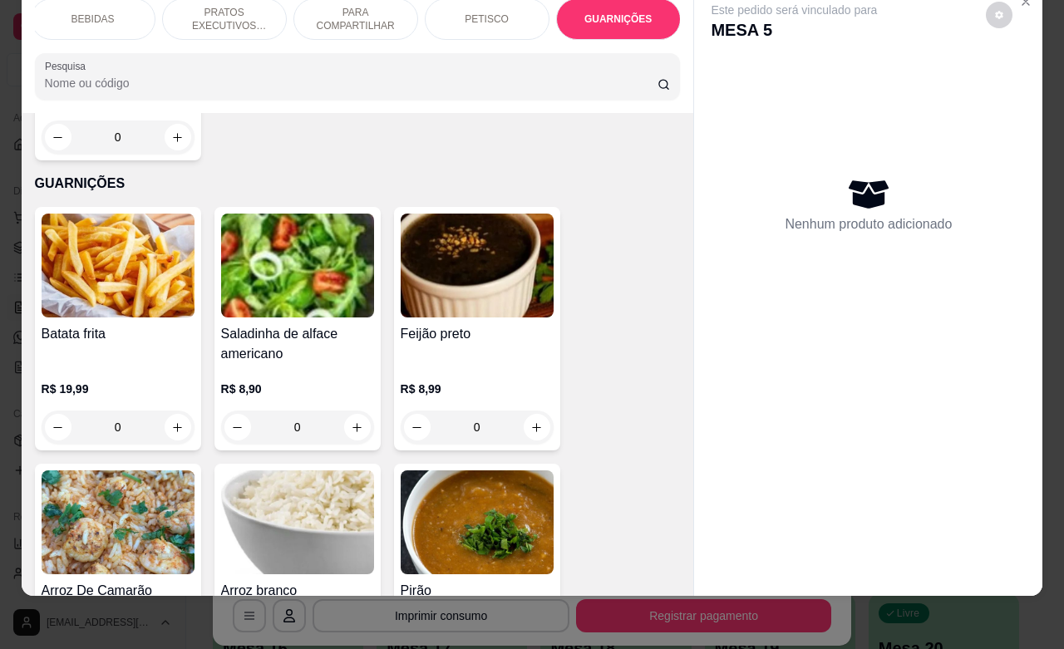
scroll to position [4684, 0]
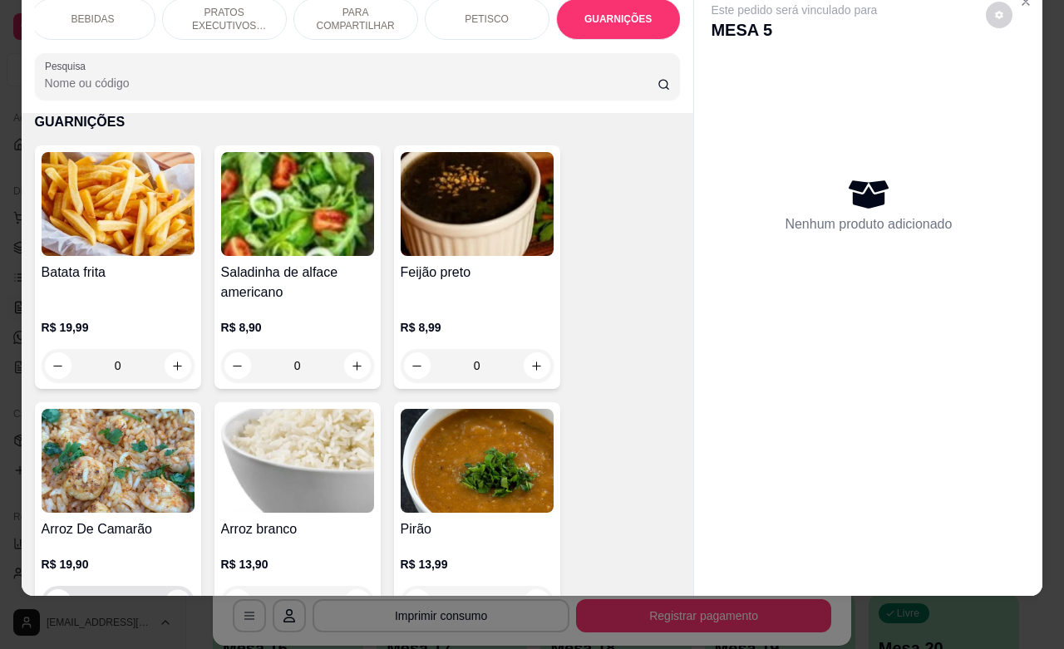
click at [171, 597] on icon "increase-product-quantity" at bounding box center [177, 603] width 12 height 12
type input "1"
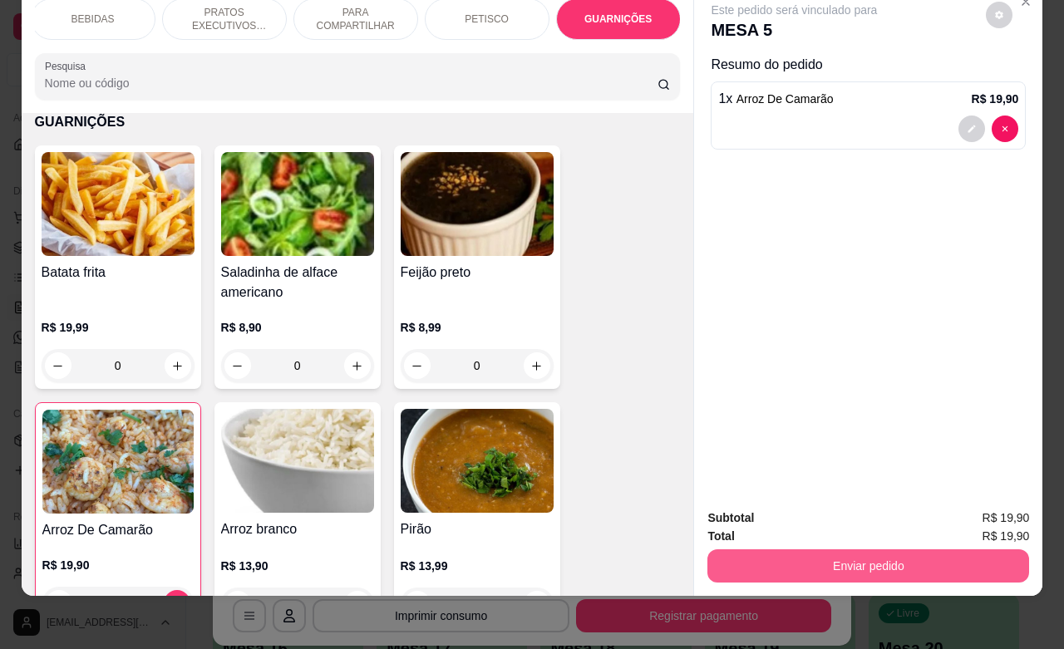
click at [784, 549] on button "Enviar pedido" at bounding box center [868, 565] width 322 height 33
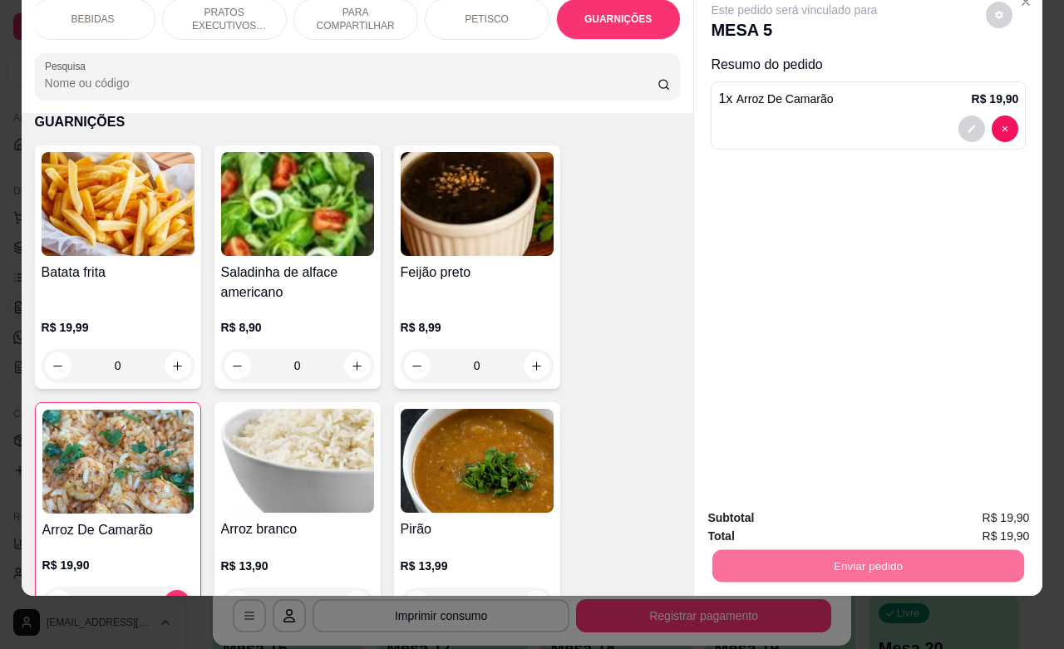
click at [800, 504] on button "Não registrar e enviar pedido" at bounding box center [811, 508] width 173 height 32
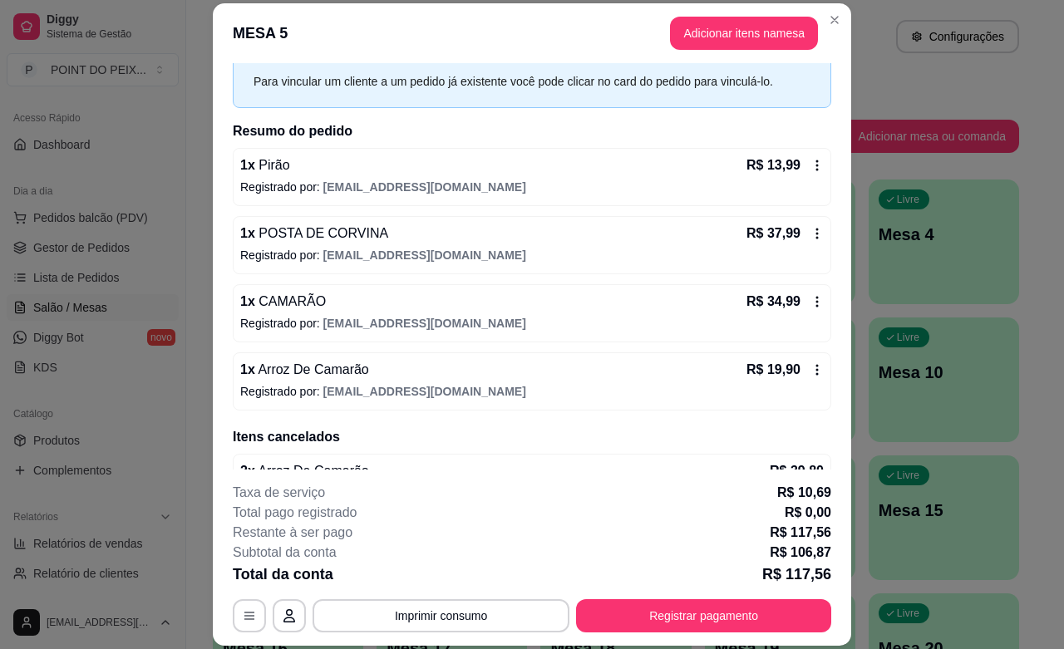
scroll to position [116, 0]
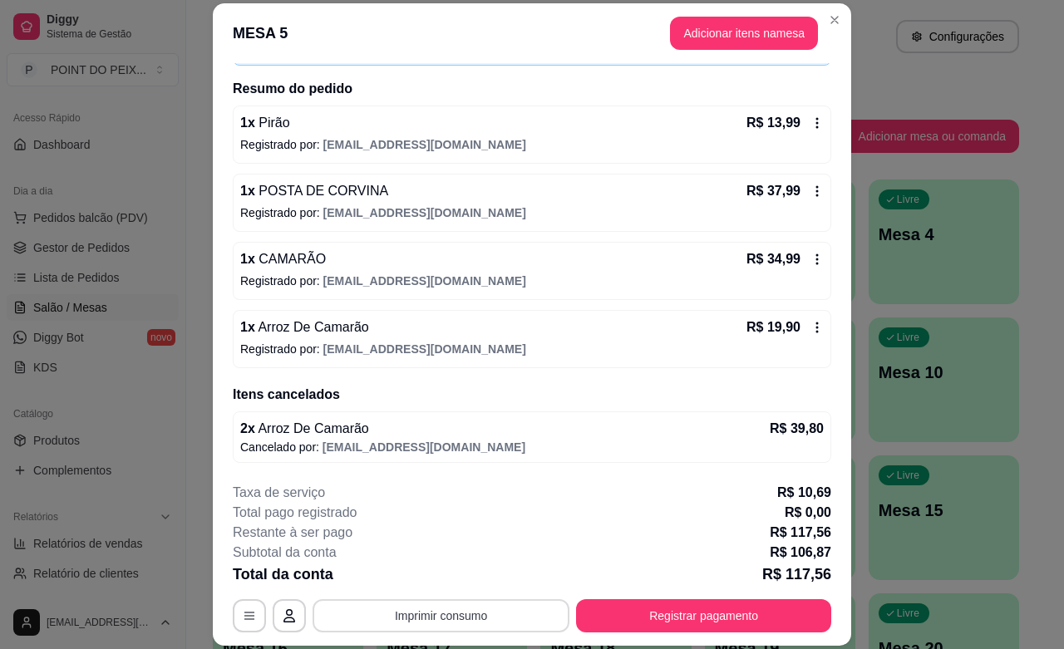
click at [442, 615] on button "Imprimir consumo" at bounding box center [440, 615] width 257 height 33
click at [447, 579] on button "IMPRESSORA" at bounding box center [437, 577] width 120 height 27
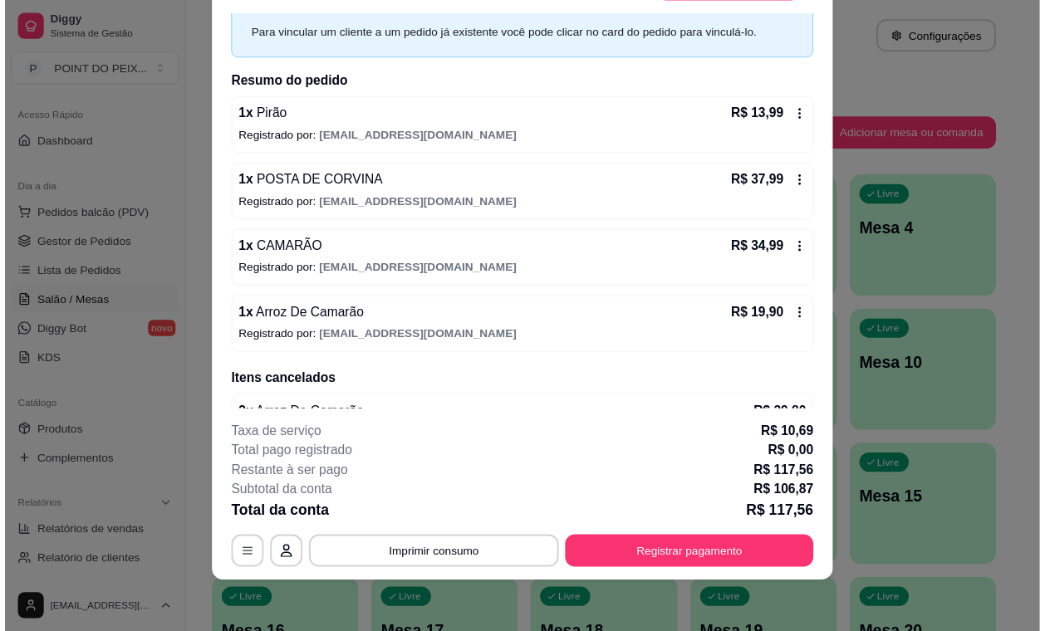
scroll to position [0, 0]
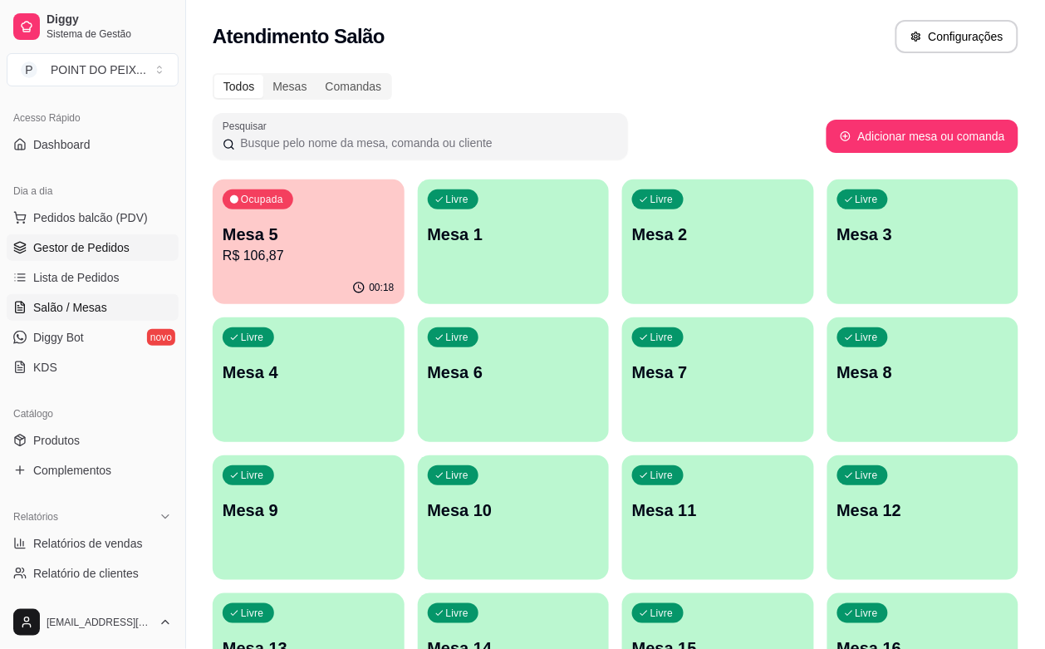
click at [117, 251] on span "Gestor de Pedidos" at bounding box center [81, 247] width 96 height 17
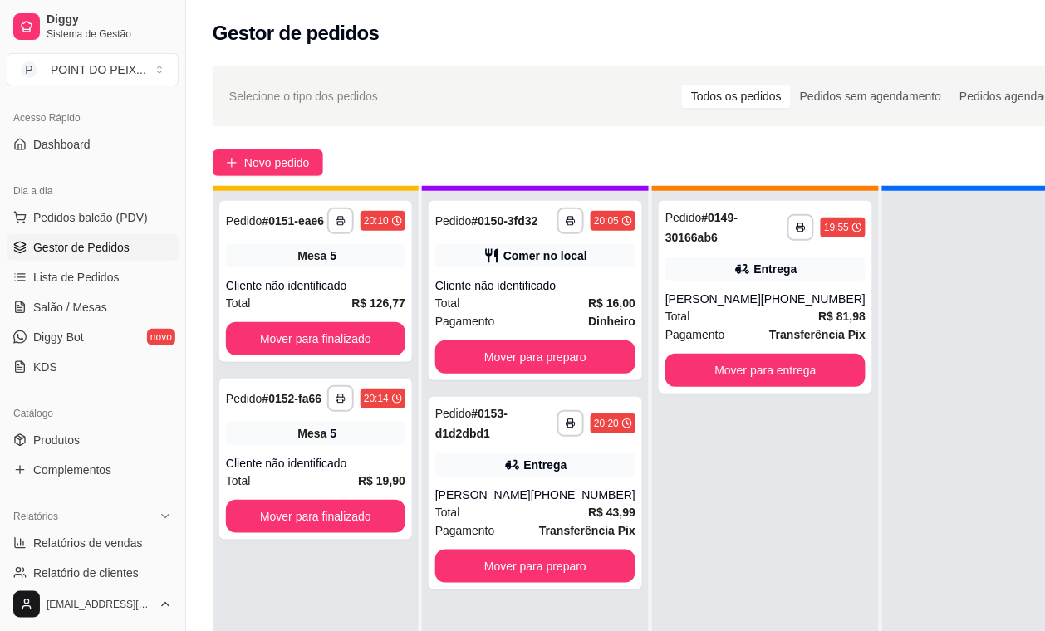
scroll to position [64, 0]
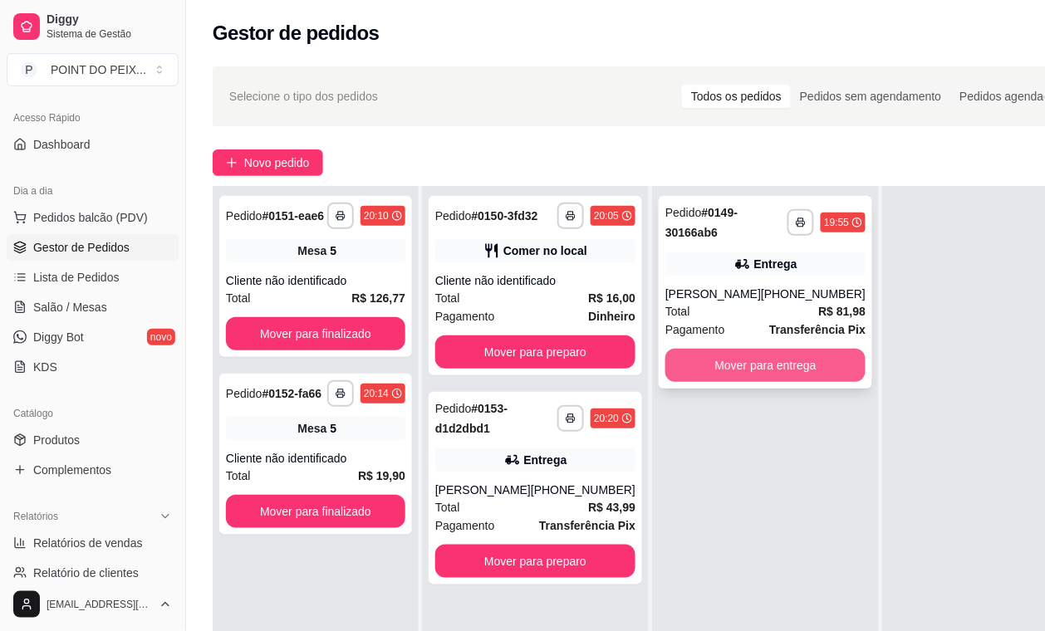
click at [745, 349] on button "Mover para entrega" at bounding box center [766, 365] width 200 height 33
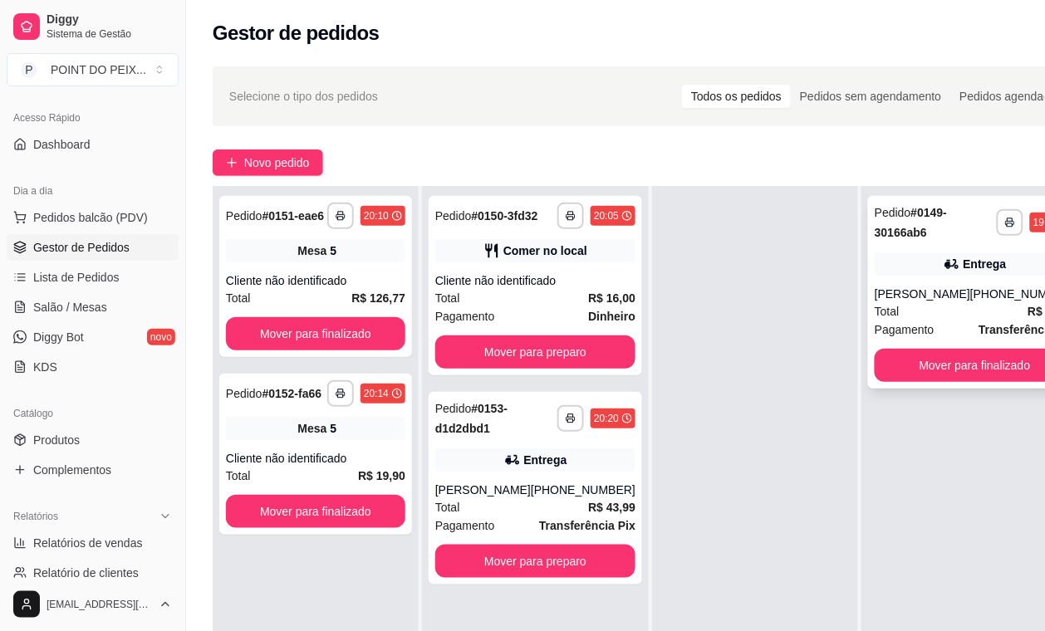
click at [929, 300] on div "[PERSON_NAME]" at bounding box center [923, 294] width 96 height 17
click at [588, 305] on strong "R$ 16,00" at bounding box center [611, 298] width 47 height 13
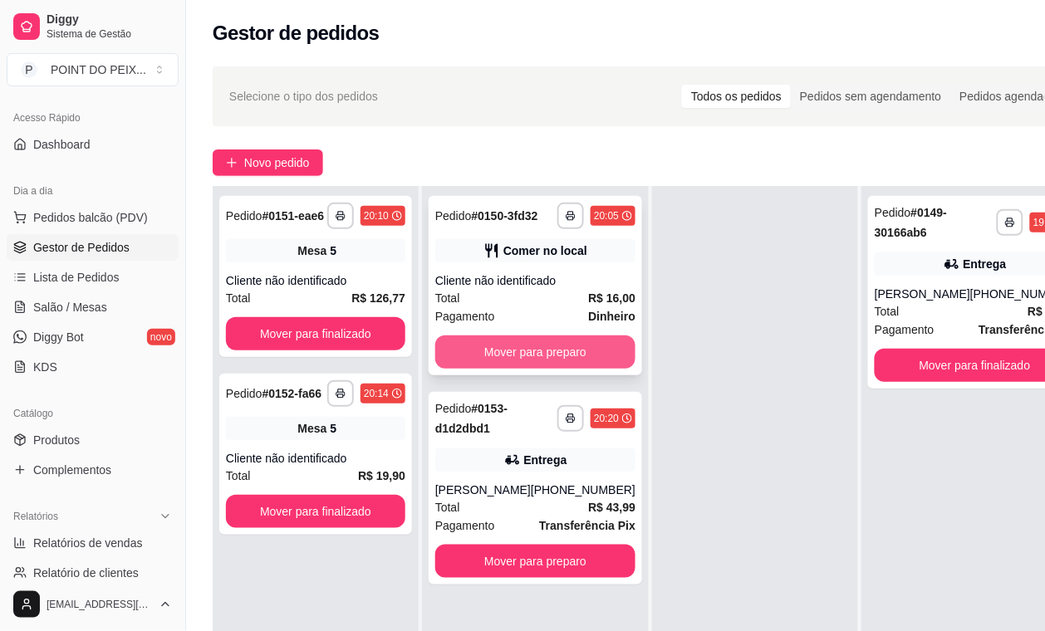
click at [574, 366] on button "Mover para preparo" at bounding box center [535, 352] width 200 height 33
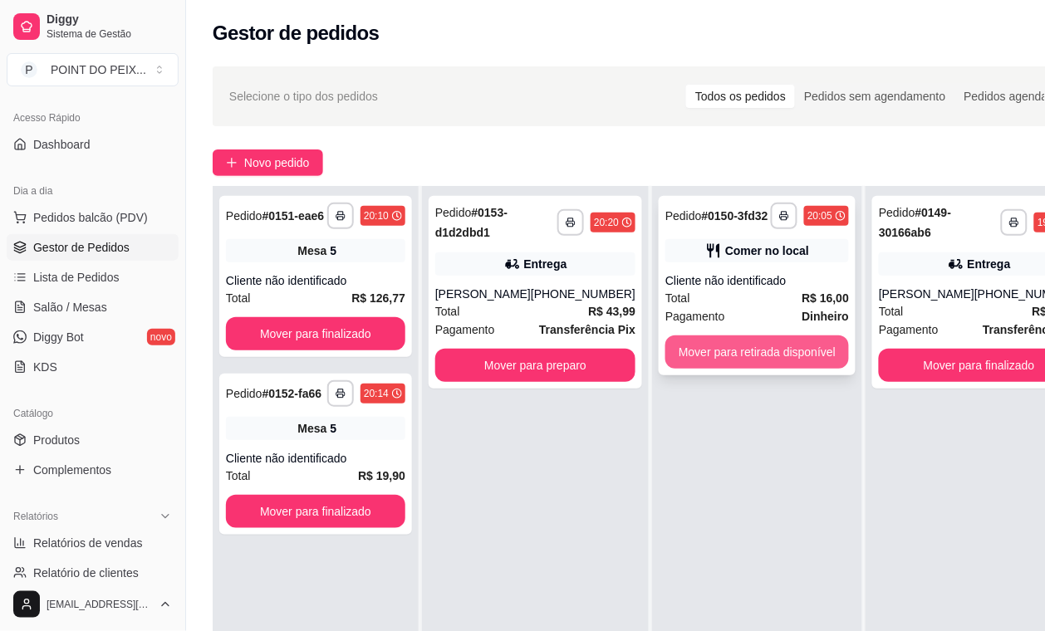
click at [759, 368] on button "Mover para retirada disponível" at bounding box center [758, 352] width 184 height 33
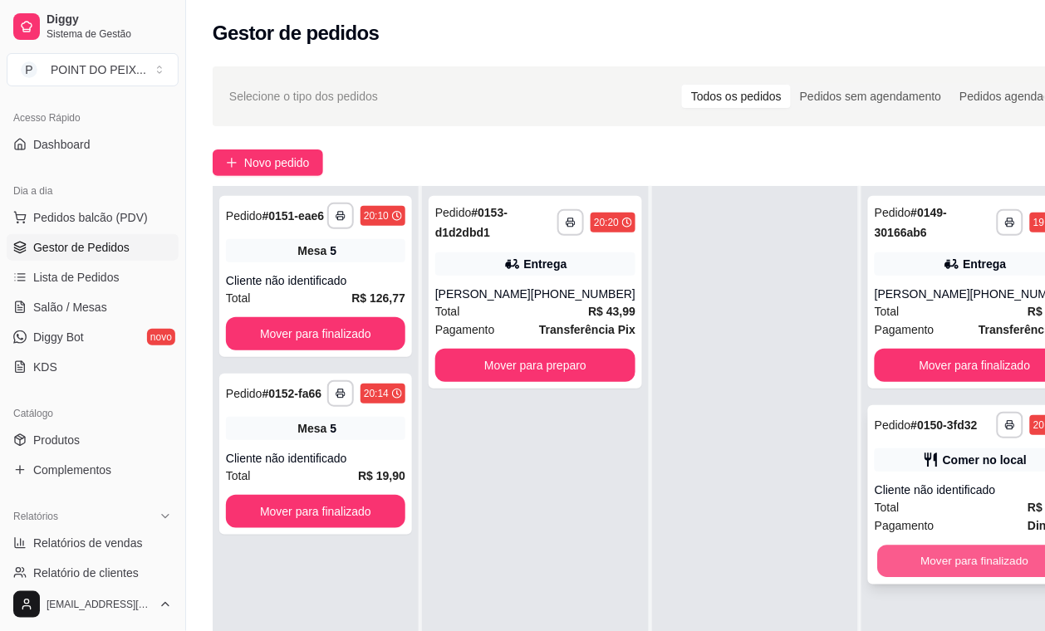
click at [940, 577] on button "Mover para finalizado" at bounding box center [975, 562] width 194 height 32
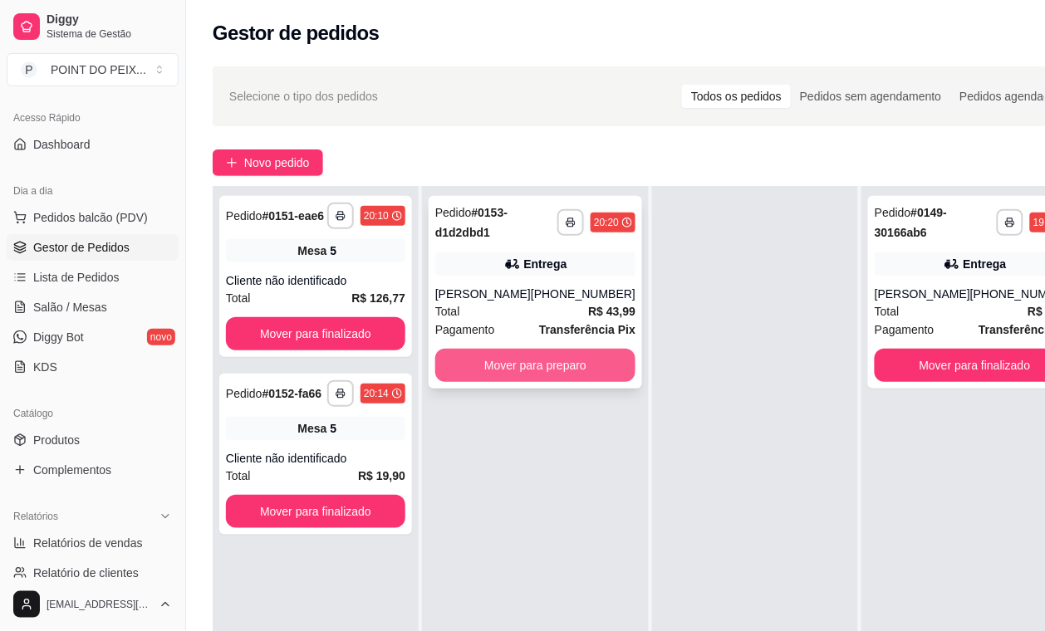
click at [563, 376] on button "Mover para preparo" at bounding box center [535, 365] width 200 height 33
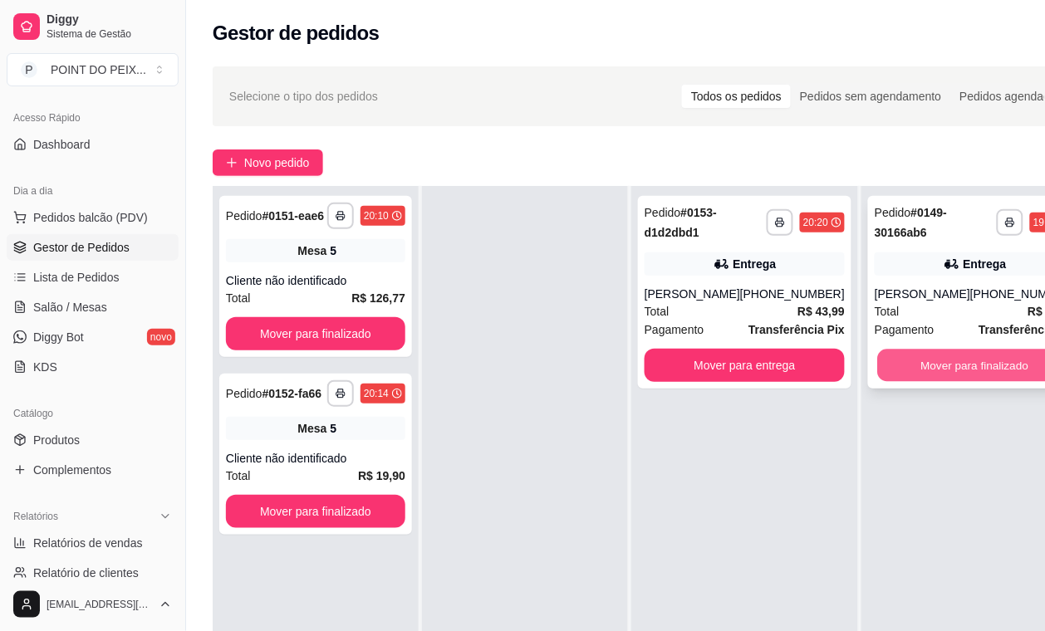
click at [939, 361] on button "Mover para finalizado" at bounding box center [975, 366] width 194 height 32
